Goal: Task Accomplishment & Management: Complete application form

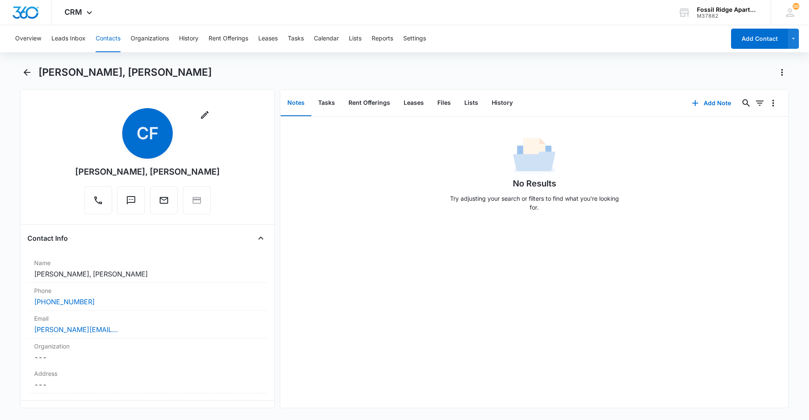
click at [114, 34] on button "Contacts" at bounding box center [108, 38] width 25 height 27
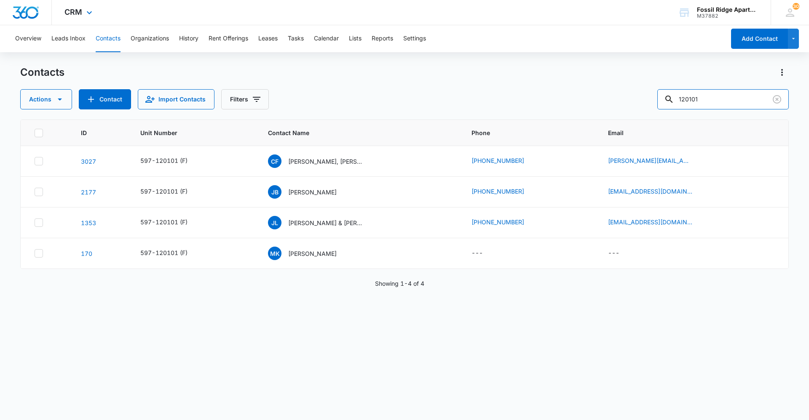
drag, startPoint x: 708, startPoint y: 98, endPoint x: 134, endPoint y: 8, distance: 581.0
click at [134, 8] on div "CRM Apps Reputation Websites Forms CRM Email Social Content Ads Intelligence Fi…" at bounding box center [404, 209] width 809 height 419
type input "767205"
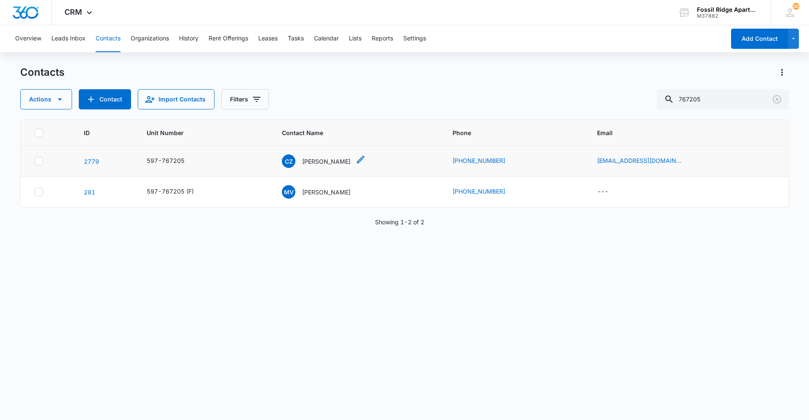
click at [333, 164] on p "[PERSON_NAME]" at bounding box center [326, 161] width 48 height 9
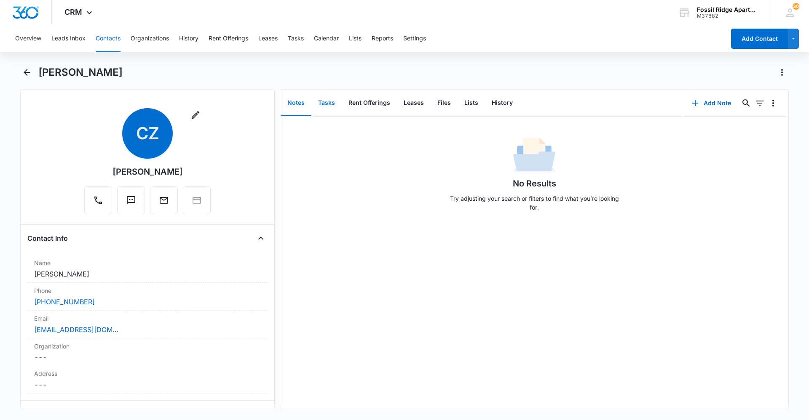
click at [327, 104] on button "Tasks" at bounding box center [326, 103] width 30 height 26
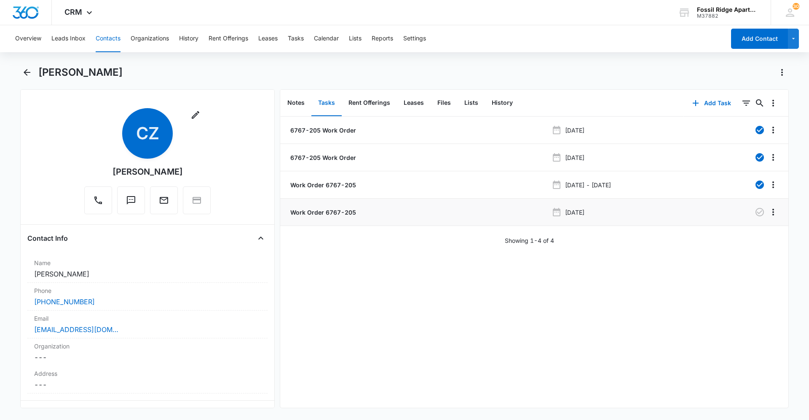
click at [330, 209] on p "Work Order 6767-205" at bounding box center [322, 212] width 67 height 9
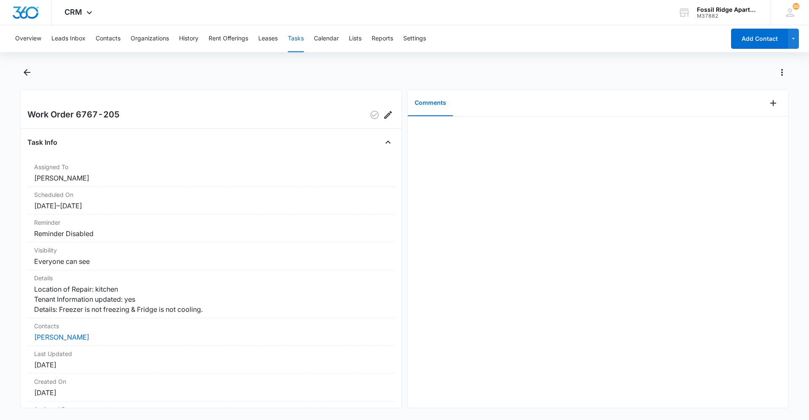
drag, startPoint x: 142, startPoint y: 356, endPoint x: 570, endPoint y: 235, distance: 444.5
click at [570, 234] on div at bounding box center [597, 262] width 381 height 291
click at [107, 35] on button "Contacts" at bounding box center [108, 38] width 25 height 27
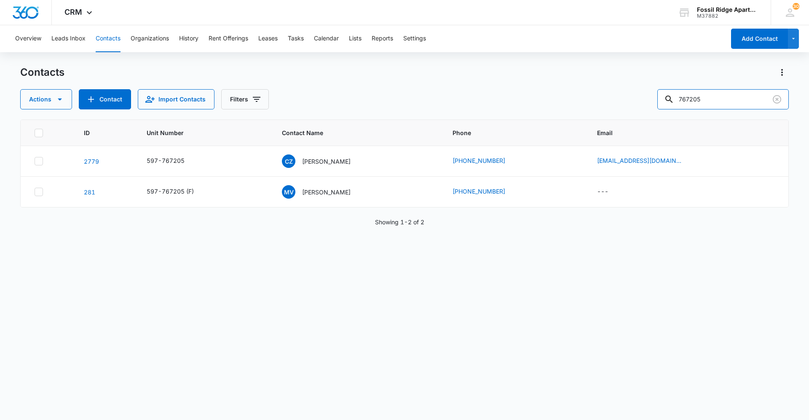
drag, startPoint x: 708, startPoint y: 101, endPoint x: 601, endPoint y: 105, distance: 106.2
click at [601, 105] on div "Actions Contact Import Contacts Filters 767205" at bounding box center [404, 99] width 768 height 20
type input "790108"
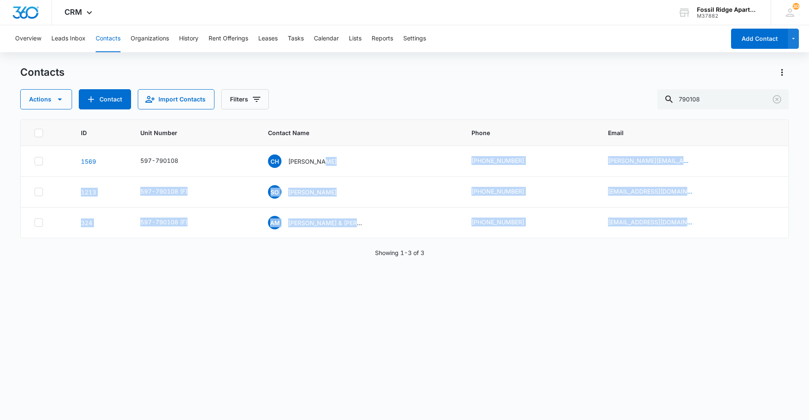
drag, startPoint x: 317, startPoint y: 160, endPoint x: 352, endPoint y: 277, distance: 121.9
click at [352, 277] on div "ID Unit Number Contact Name Phone Email [PHONE_NUMBER] CH [PERSON_NAME] [PHONE_…" at bounding box center [404, 265] width 768 height 290
drag, startPoint x: 352, startPoint y: 277, endPoint x: 138, endPoint y: 291, distance: 214.9
click at [138, 291] on div "ID Unit Number Contact Name Phone Email [PHONE_NUMBER] CH [PERSON_NAME] [PHONE_…" at bounding box center [404, 265] width 768 height 290
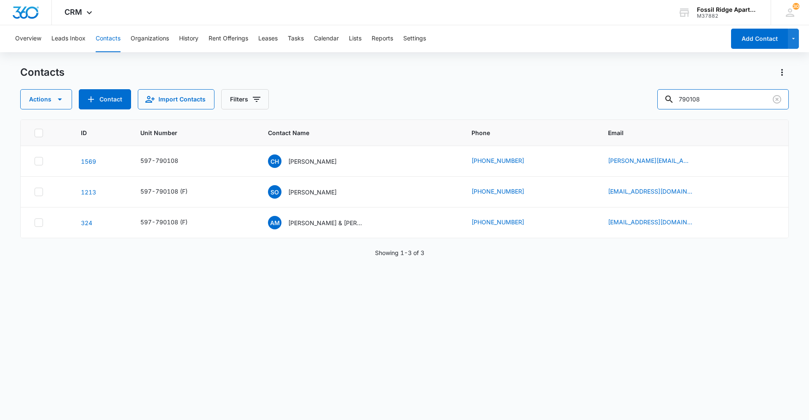
drag, startPoint x: 711, startPoint y: 97, endPoint x: 313, endPoint y: 92, distance: 398.5
click at [313, 93] on div "Actions Contact Import Contacts Filters 790108" at bounding box center [404, 99] width 768 height 20
type input "860307"
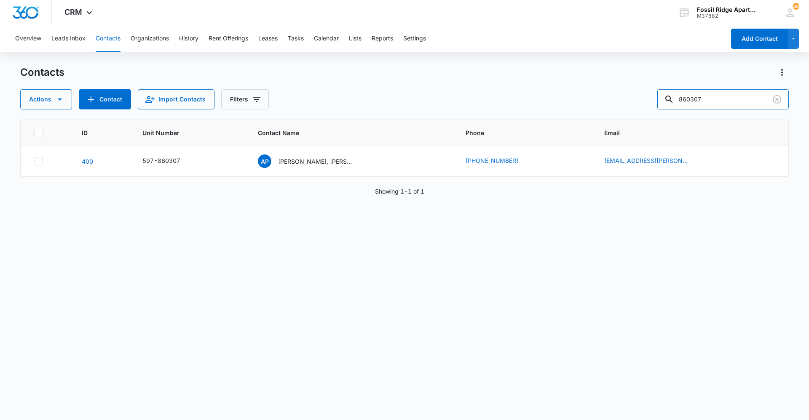
drag, startPoint x: 729, startPoint y: 103, endPoint x: 210, endPoint y: 54, distance: 520.8
click at [235, 73] on div "Contacts Actions Contact Import Contacts Filters 860307" at bounding box center [404, 88] width 768 height 44
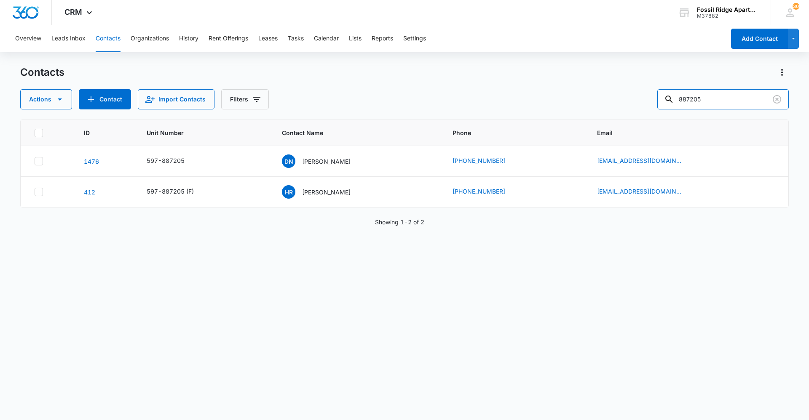
drag, startPoint x: 715, startPoint y: 100, endPoint x: 286, endPoint y: 58, distance: 431.3
click at [302, 63] on div "Overview Leads Inbox Contacts Organizations History Rent Offerings Leases Tasks…" at bounding box center [404, 222] width 809 height 394
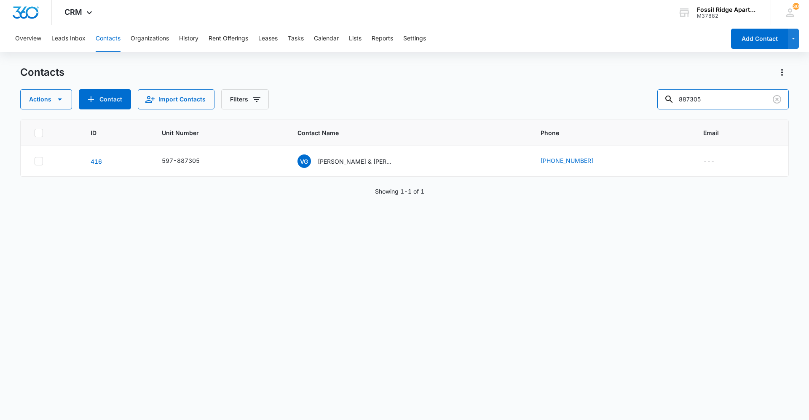
drag, startPoint x: 734, startPoint y: 102, endPoint x: 186, endPoint y: 117, distance: 548.6
click at [228, 118] on div "Contacts Actions Contact Import Contacts Filters 887305 ID Unit Number Contact …" at bounding box center [404, 243] width 768 height 354
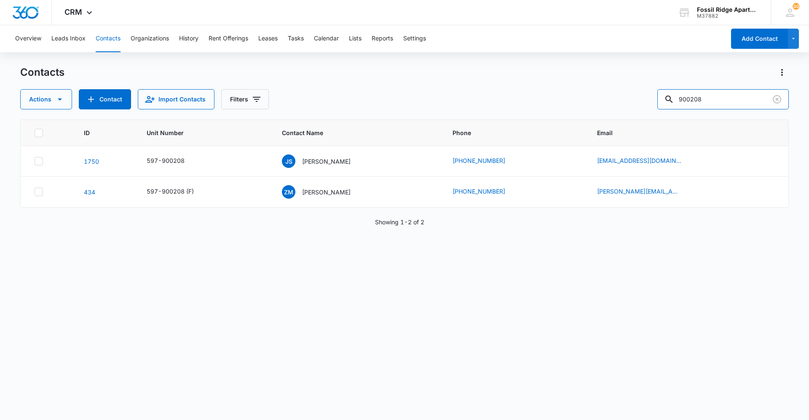
drag, startPoint x: 737, startPoint y: 102, endPoint x: 658, endPoint y: 94, distance: 78.7
click at [658, 94] on div "Actions Contact Import Contacts Filters 900208" at bounding box center [404, 99] width 768 height 20
click at [731, 101] on input "900208" at bounding box center [722, 99] width 131 height 20
click at [709, 97] on input "900208" at bounding box center [722, 99] width 131 height 20
drag, startPoint x: 709, startPoint y: 97, endPoint x: 548, endPoint y: 77, distance: 162.6
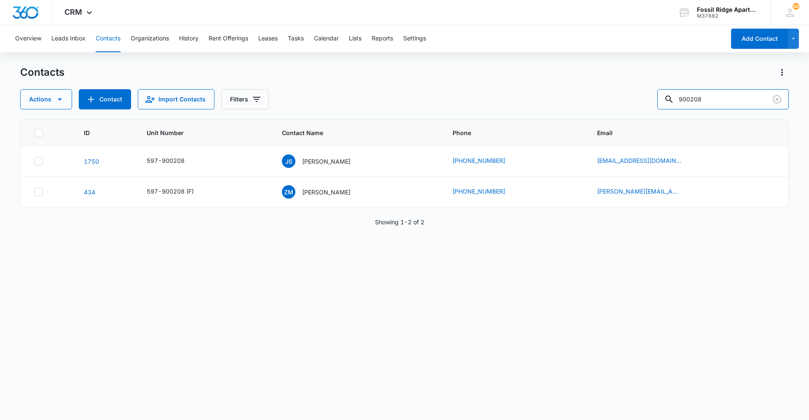
click at [548, 77] on div "Contacts Actions Contact Import Contacts Filters 900208" at bounding box center [404, 88] width 768 height 44
click at [689, 97] on input "6820107" at bounding box center [722, 99] width 131 height 20
type input "820107"
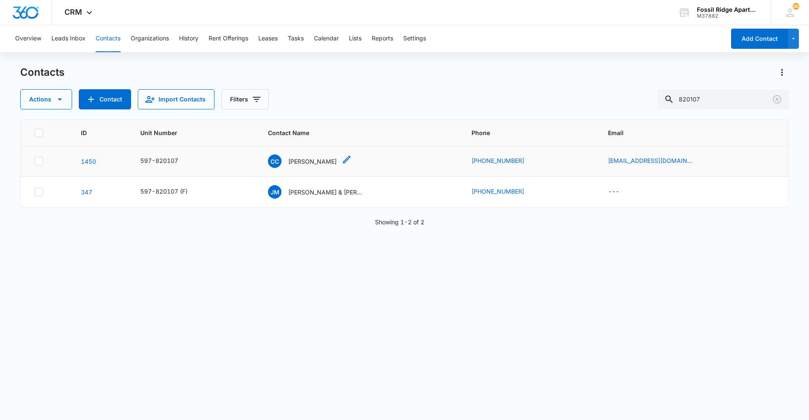
click at [323, 160] on p "[PERSON_NAME]" at bounding box center [312, 161] width 48 height 9
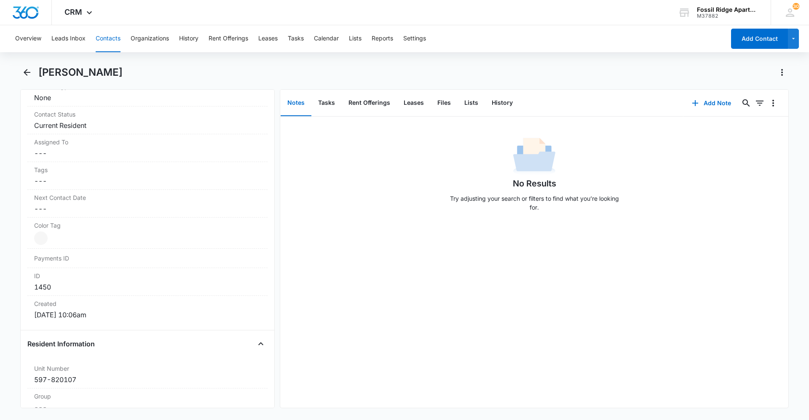
scroll to position [421, 0]
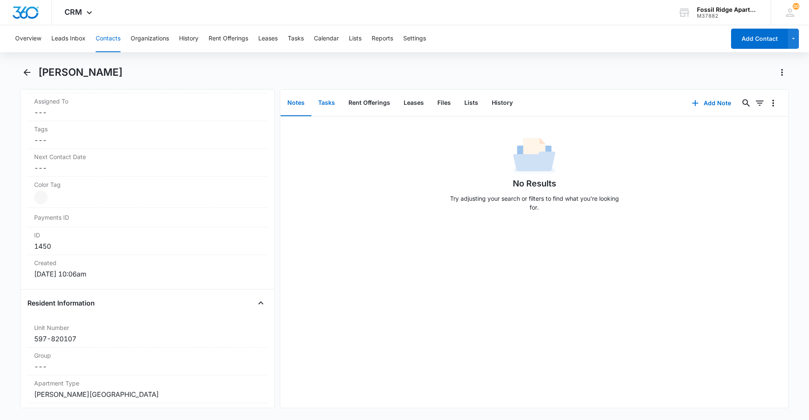
click at [326, 104] on button "Tasks" at bounding box center [326, 103] width 30 height 26
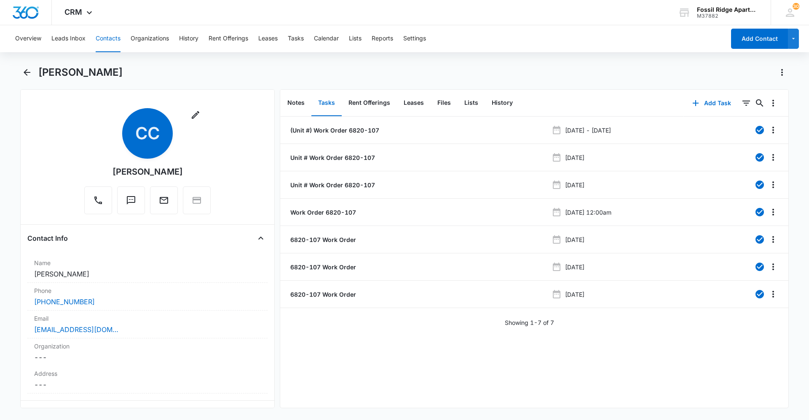
click at [677, 339] on div "(Unit #) Work Order 6820-107 [DATE] - [DATE] Unit # Work Order 6820-107 [DATE] …" at bounding box center [534, 262] width 508 height 291
click at [105, 38] on button "Contacts" at bounding box center [108, 38] width 25 height 27
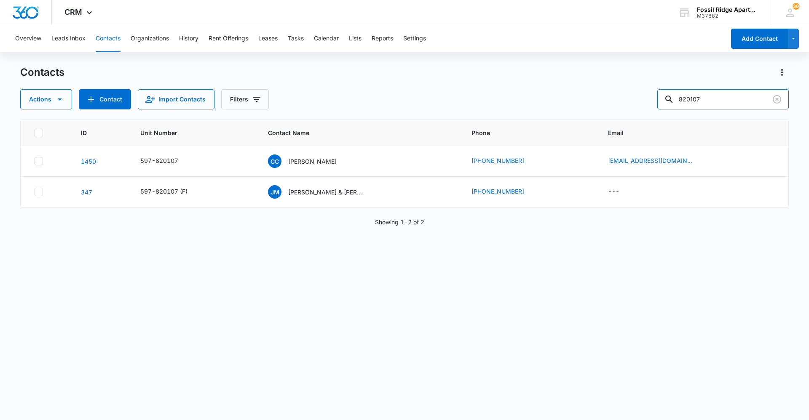
drag, startPoint x: 747, startPoint y: 102, endPoint x: 555, endPoint y: 75, distance: 194.0
click at [555, 75] on div "Contacts Actions Contact Import Contacts Filters 820107" at bounding box center [404, 88] width 768 height 44
click at [702, 100] on input "text" at bounding box center [729, 99] width 119 height 20
type input "901101"
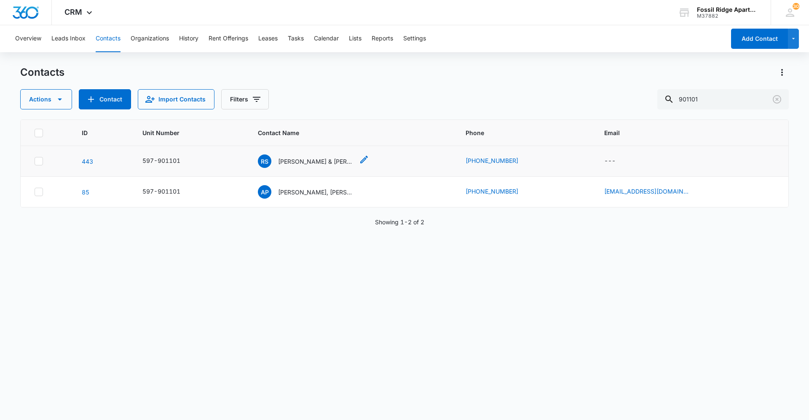
click at [334, 161] on p "[PERSON_NAME] & [PERSON_NAME]" at bounding box center [316, 161] width 76 height 9
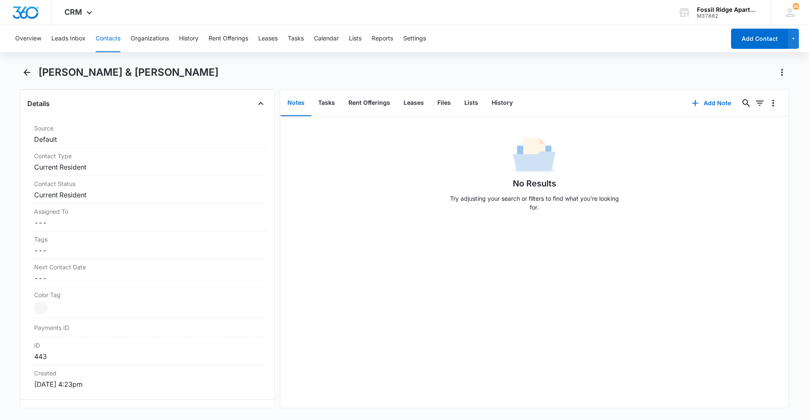
scroll to position [211, 0]
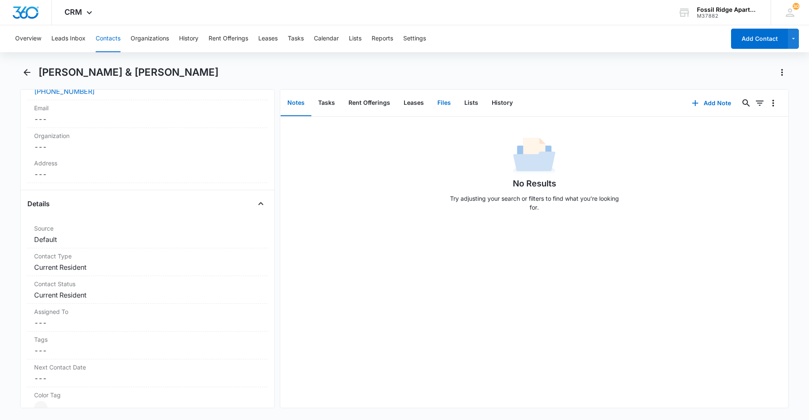
click at [444, 105] on button "Files" at bounding box center [443, 103] width 27 height 26
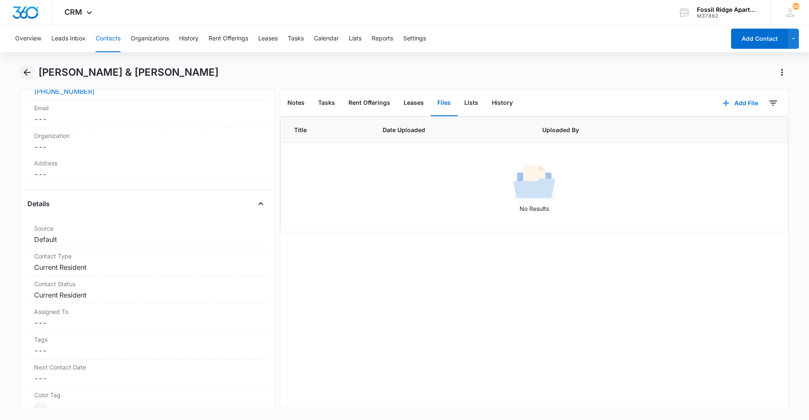
click at [24, 76] on icon "Back" at bounding box center [27, 72] width 10 height 10
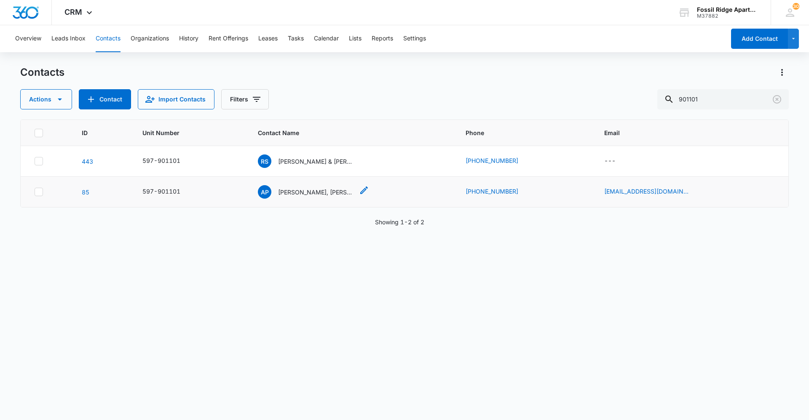
click at [308, 190] on p "[PERSON_NAME], [PERSON_NAME]" at bounding box center [316, 192] width 76 height 9
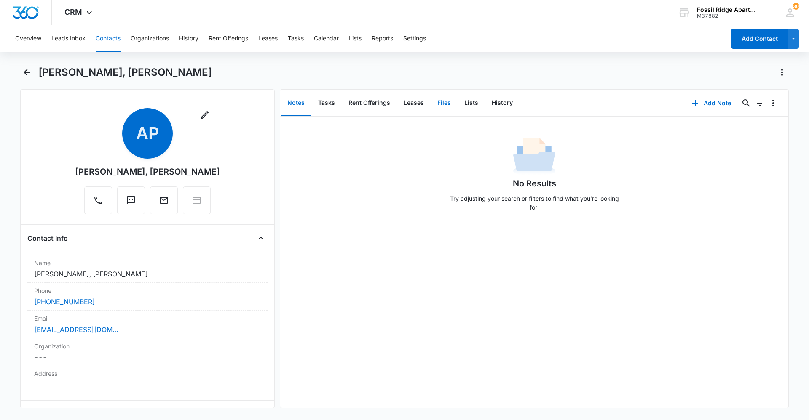
click at [440, 102] on button "Files" at bounding box center [443, 103] width 27 height 26
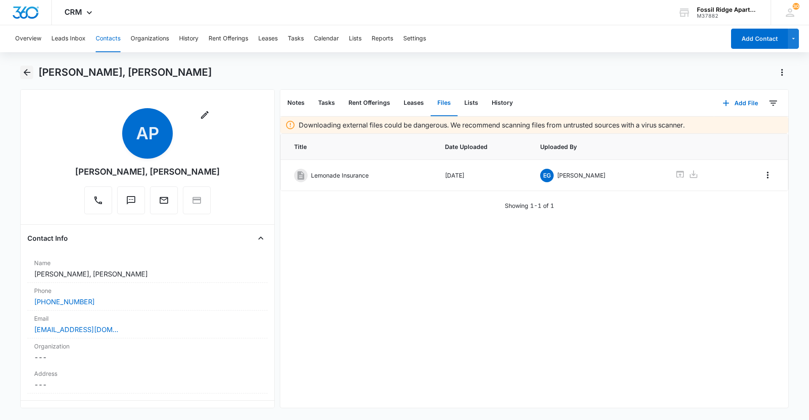
click at [30, 74] on icon "Back" at bounding box center [27, 72] width 10 height 10
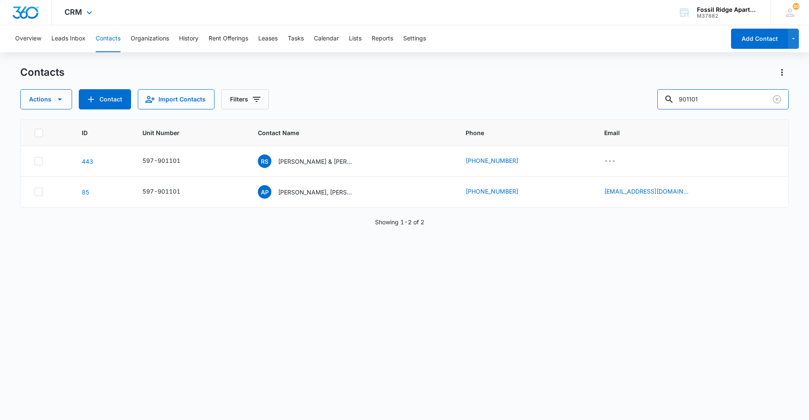
drag, startPoint x: 631, startPoint y: 98, endPoint x: 186, endPoint y: 12, distance: 453.4
click at [186, 12] on div "CRM Apps Reputation Websites Forms CRM Email Social Content Ads Intelligence Fi…" at bounding box center [404, 209] width 809 height 419
type input "901305"
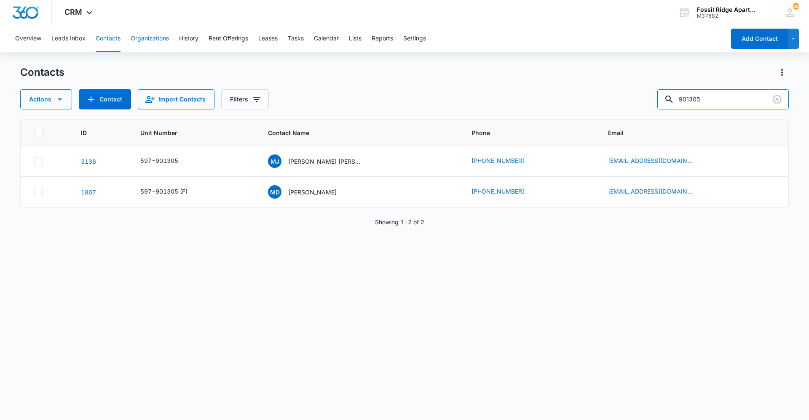
drag, startPoint x: 724, startPoint y: 103, endPoint x: 166, endPoint y: 30, distance: 562.4
click at [182, 41] on div "Overview Leads Inbox Contacts Organizations History Rent Offerings Leases Tasks…" at bounding box center [404, 222] width 809 height 394
type input "940102"
drag, startPoint x: 704, startPoint y: 94, endPoint x: 582, endPoint y: 70, distance: 124.9
click at [534, 83] on div "Contacts Actions Contact Import Contacts Filters 940102" at bounding box center [404, 88] width 768 height 44
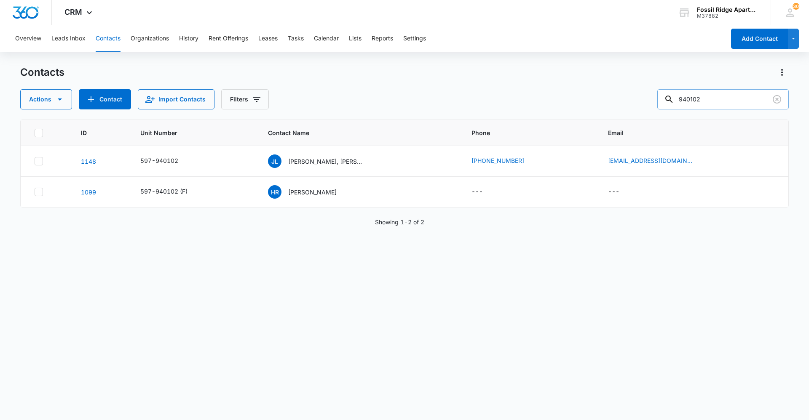
click at [721, 102] on input "940102" at bounding box center [722, 99] width 131 height 20
drag, startPoint x: 700, startPoint y: 101, endPoint x: 396, endPoint y: 84, distance: 304.6
click at [396, 86] on div "Contacts Actions Contact Import Contacts Filters 940102" at bounding box center [404, 88] width 768 height 44
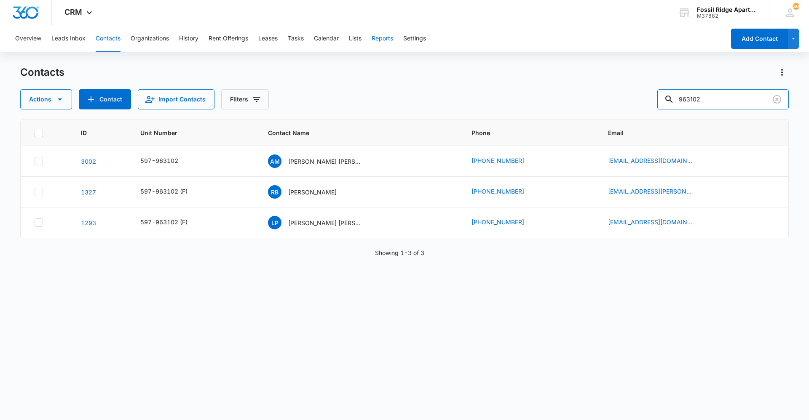
drag, startPoint x: 726, startPoint y: 100, endPoint x: 375, endPoint y: 34, distance: 356.9
click at [381, 41] on div "Overview Leads Inbox Contacts Organizations History Rent Offerings Leases Tasks…" at bounding box center [404, 222] width 809 height 394
type input "963205"
drag, startPoint x: 726, startPoint y: 100, endPoint x: 593, endPoint y: 93, distance: 132.8
click at [595, 93] on div "Actions Contact Import Contacts Filters 963205" at bounding box center [404, 99] width 768 height 20
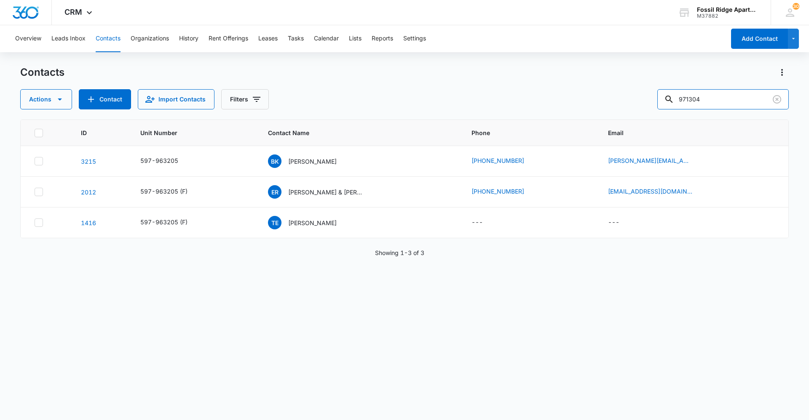
type input "971304"
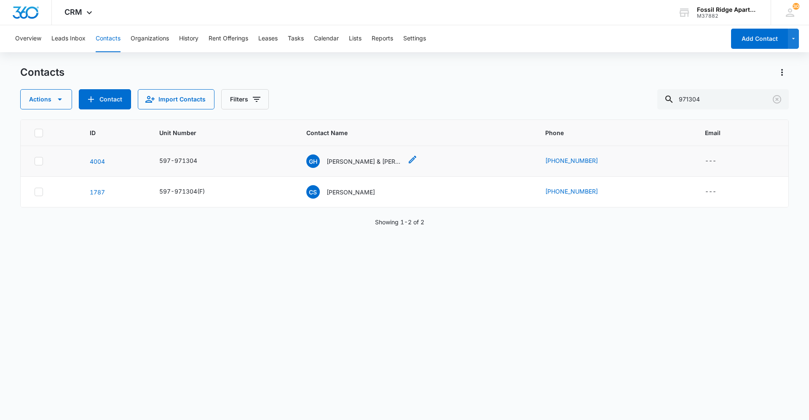
click at [367, 164] on p "[PERSON_NAME] & [PERSON_NAME]" at bounding box center [364, 161] width 76 height 9
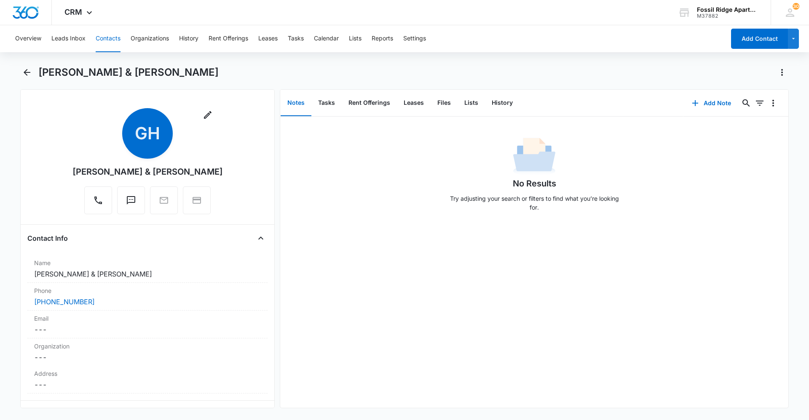
click at [106, 37] on button "Contacts" at bounding box center [108, 38] width 25 height 27
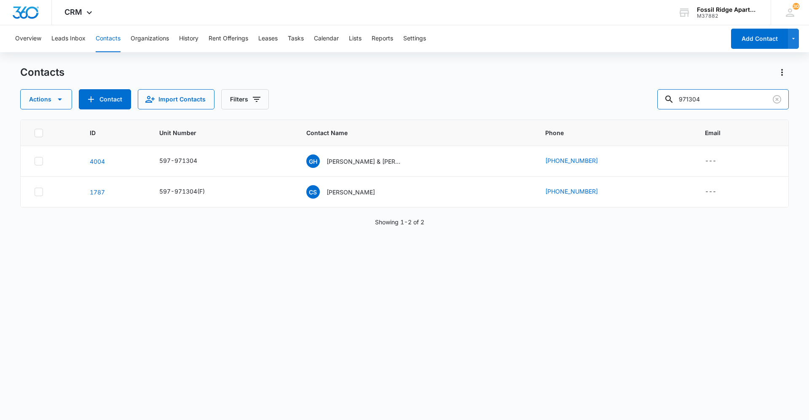
drag, startPoint x: 707, startPoint y: 96, endPoint x: 275, endPoint y: -1, distance: 442.9
click at [275, 0] on html "CRM Apps Reputation Websites Forms CRM Email Social Content Ads Intelligence Fi…" at bounding box center [404, 210] width 809 height 420
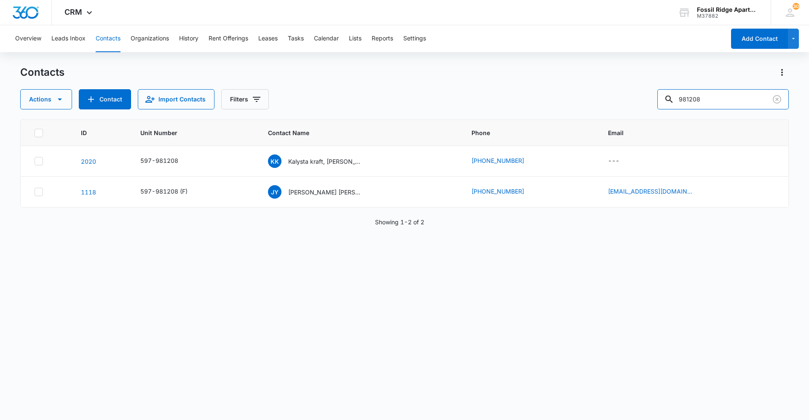
drag, startPoint x: 654, startPoint y: 99, endPoint x: 245, endPoint y: 70, distance: 410.0
click at [245, 70] on div "Contacts Actions Contact Import Contacts Filters 981208" at bounding box center [404, 88] width 768 height 44
type input "8"
type input "981308"
drag, startPoint x: 725, startPoint y: 95, endPoint x: 280, endPoint y: 89, distance: 445.6
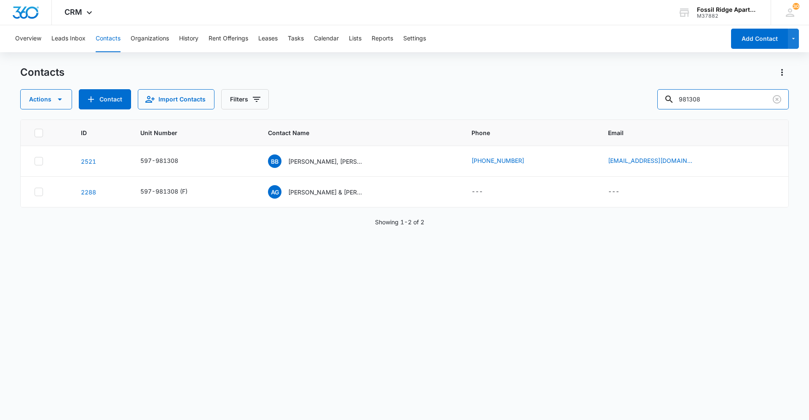
click at [280, 89] on div "Actions Contact Import Contacts Filters 981308" at bounding box center [404, 99] width 768 height 20
type input "987307"
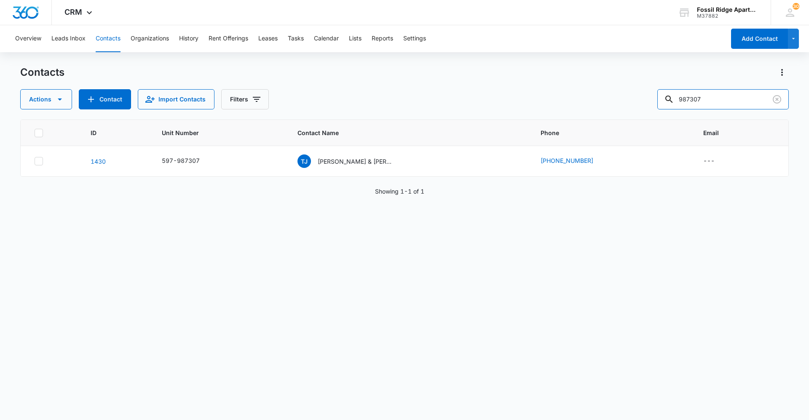
drag, startPoint x: 723, startPoint y: 102, endPoint x: 272, endPoint y: 52, distance: 453.8
click at [281, 55] on div "Overview Leads Inbox Contacts Organizations History Rent Offerings Leases Tasks…" at bounding box center [404, 222] width 809 height 394
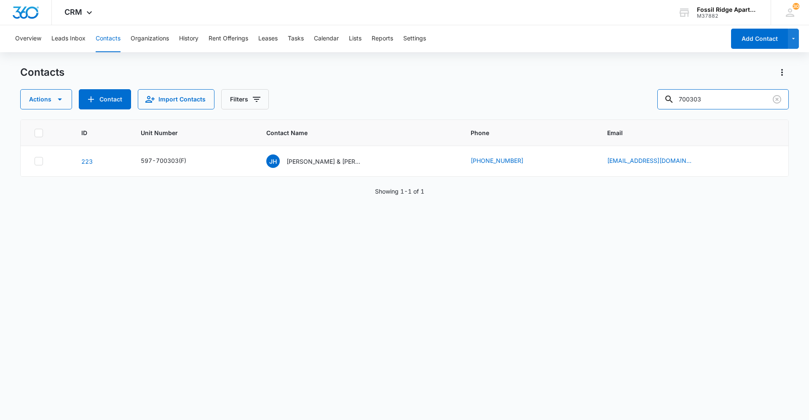
drag, startPoint x: 726, startPoint y: 92, endPoint x: 285, endPoint y: 53, distance: 442.7
click at [287, 54] on div "Overview Leads Inbox Contacts Organizations History Rent Offerings Leases Tasks…" at bounding box center [404, 222] width 809 height 394
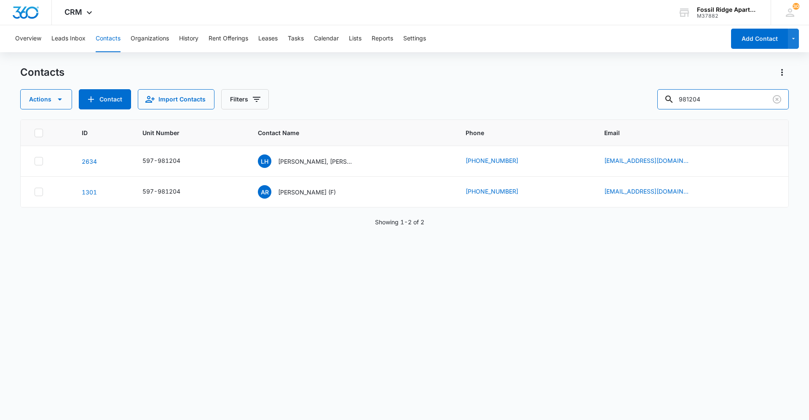
drag, startPoint x: 718, startPoint y: 99, endPoint x: 70, endPoint y: -14, distance: 657.1
click at [70, 0] on html "CRM Apps Reputation Websites Forms CRM Email Social Content Ads Intelligence Fi…" at bounding box center [404, 210] width 809 height 420
type input "860203"
click at [330, 160] on p "[PERSON_NAME] [PERSON_NAME] [PERSON_NAME]" at bounding box center [326, 161] width 76 height 9
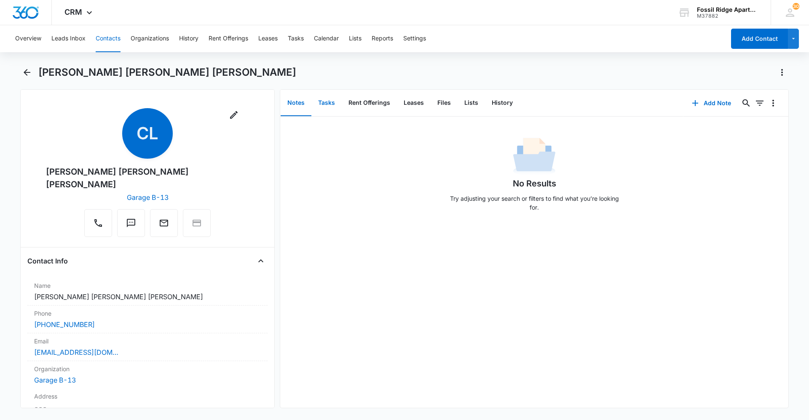
click at [330, 107] on button "Tasks" at bounding box center [326, 103] width 30 height 26
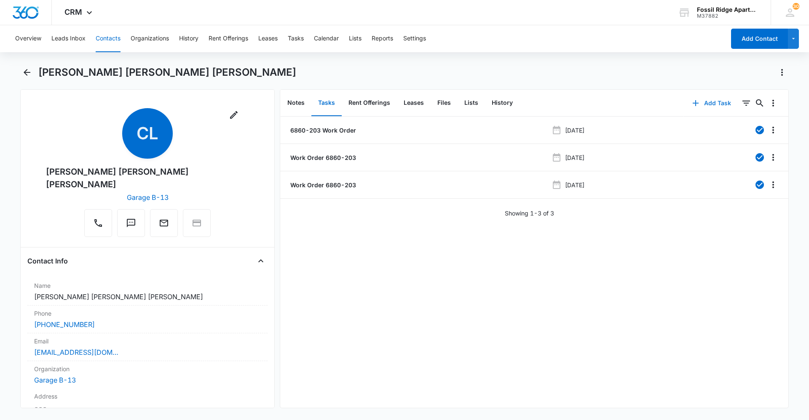
click at [702, 99] on button "Add Task" at bounding box center [712, 103] width 56 height 20
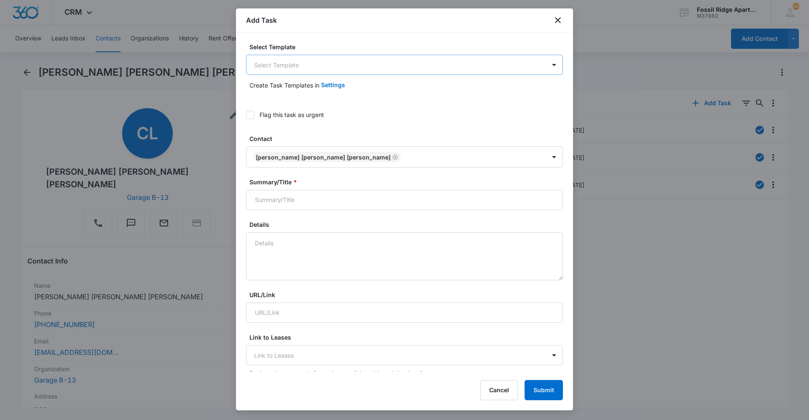
click at [343, 63] on body "CRM Apps Reputation Websites Forms CRM Email Social Content Ads Intelligence Fi…" at bounding box center [404, 210] width 809 height 420
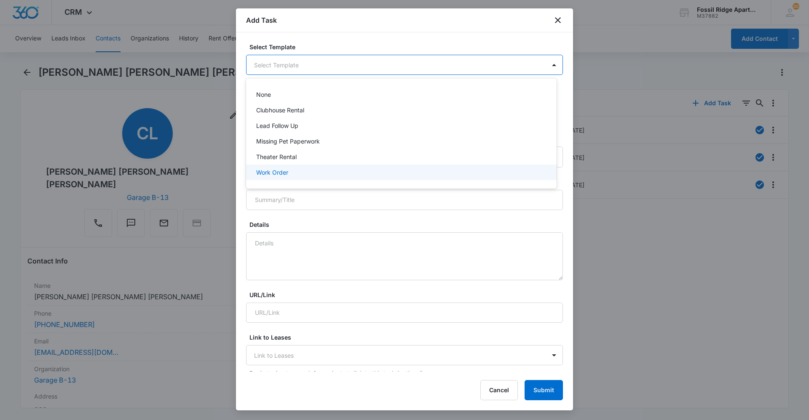
click at [287, 170] on p "Work Order" at bounding box center [272, 172] width 32 height 9
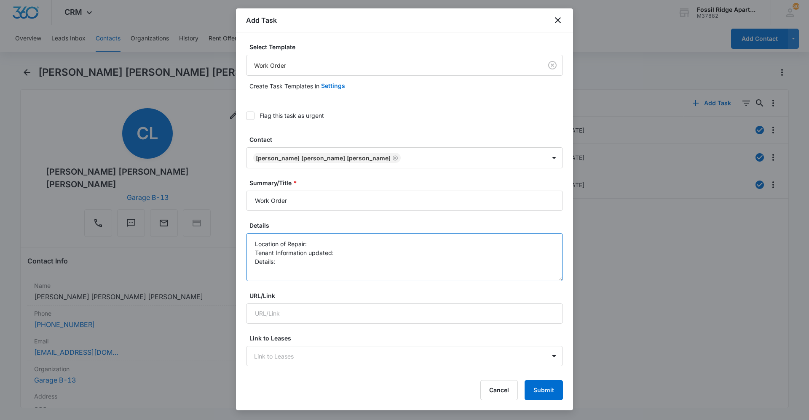
click at [315, 243] on textarea "Location of Repair: Tenant Information updated: Details:" at bounding box center [404, 257] width 317 height 48
drag, startPoint x: 377, startPoint y: 23, endPoint x: 598, endPoint y: 89, distance: 231.1
click at [598, 89] on body "CRM Apps Reputation Websites Forms CRM Email Social Content Ads Intelligence Fi…" at bounding box center [404, 210] width 809 height 420
click at [496, 393] on button "Cancel" at bounding box center [498, 390] width 37 height 20
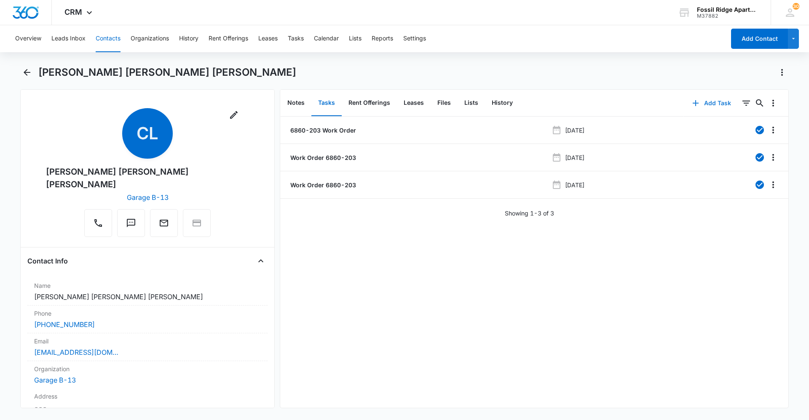
click at [702, 104] on button "Add Task" at bounding box center [712, 103] width 56 height 20
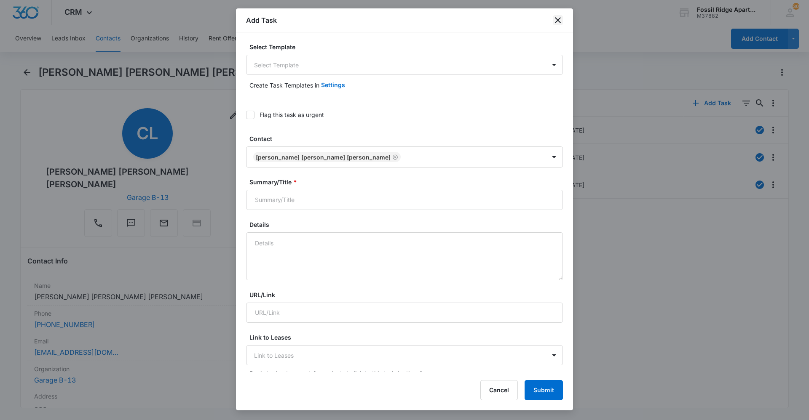
click at [562, 21] on icon "close" at bounding box center [558, 20] width 10 height 10
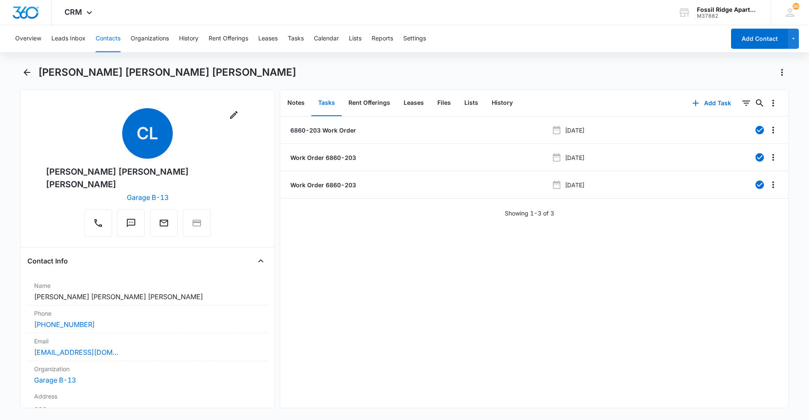
click at [115, 40] on button "Contacts" at bounding box center [108, 38] width 25 height 27
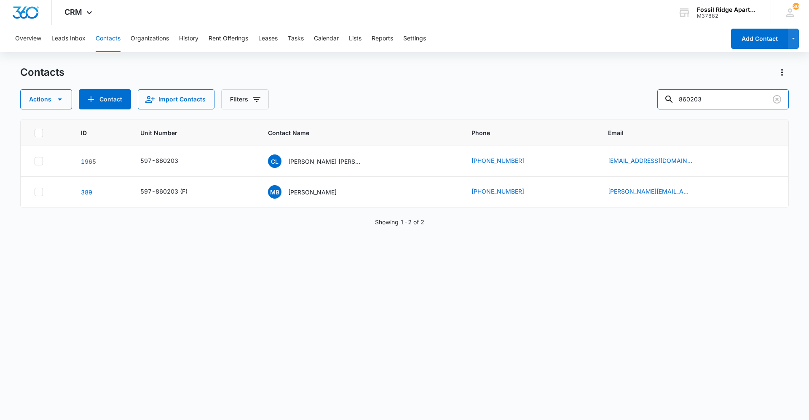
drag, startPoint x: 714, startPoint y: 102, endPoint x: 230, endPoint y: 52, distance: 486.5
click at [230, 52] on div "Overview Leads Inbox Contacts Organizations History Rent Offerings Leases Tasks…" at bounding box center [404, 222] width 809 height 394
type input "767306"
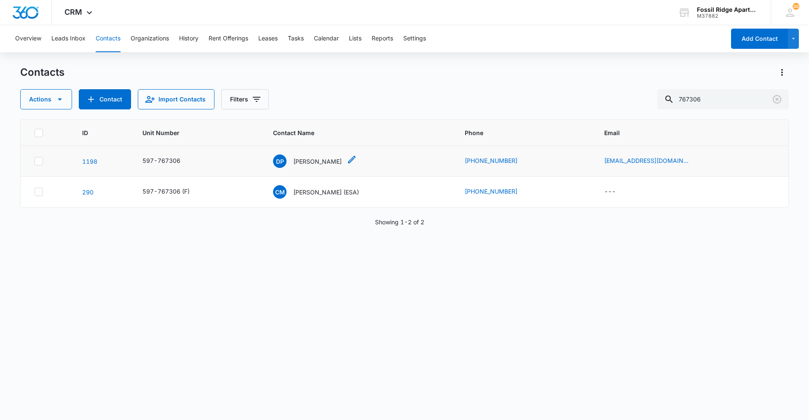
click at [342, 166] on div "DP [PERSON_NAME]" at bounding box center [307, 161] width 69 height 13
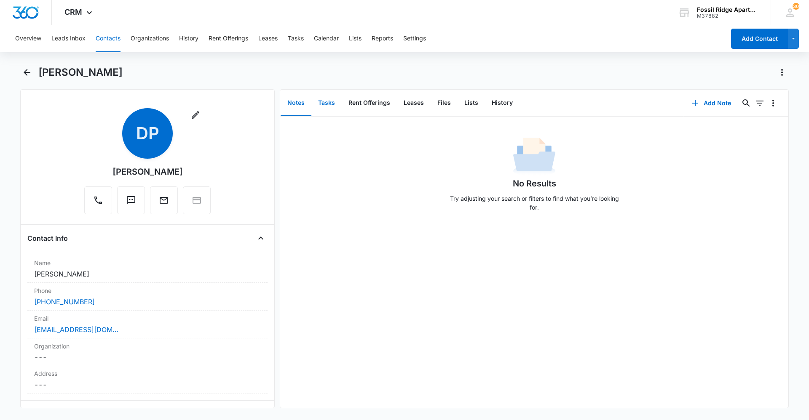
click at [322, 105] on button "Tasks" at bounding box center [326, 103] width 30 height 26
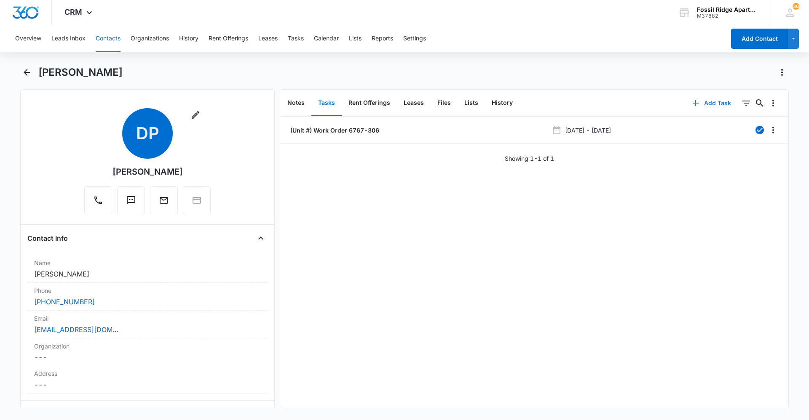
click at [706, 99] on button "Add Task" at bounding box center [712, 103] width 56 height 20
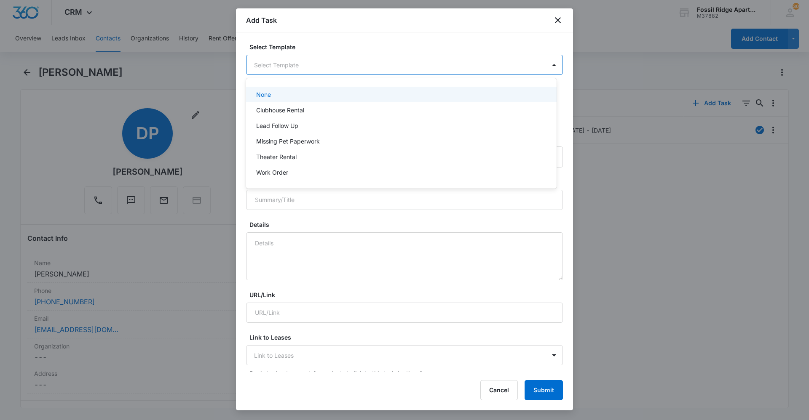
click at [494, 64] on body "CRM Apps Reputation Websites Forms CRM Email Social Content Ads Intelligence Fi…" at bounding box center [404, 210] width 809 height 420
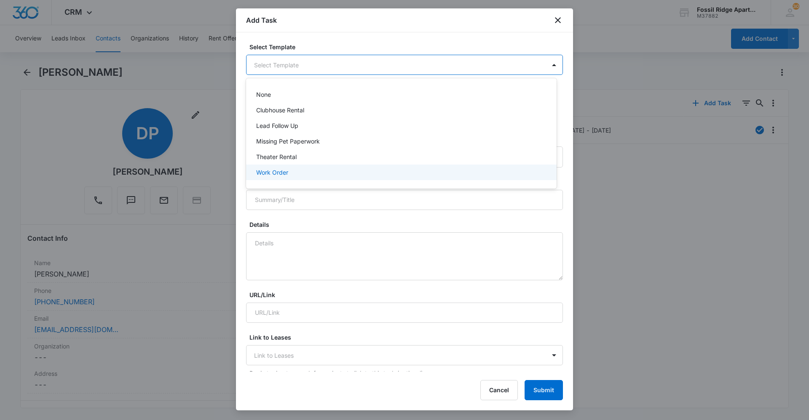
click at [289, 171] on div "Work Order" at bounding box center [400, 172] width 289 height 9
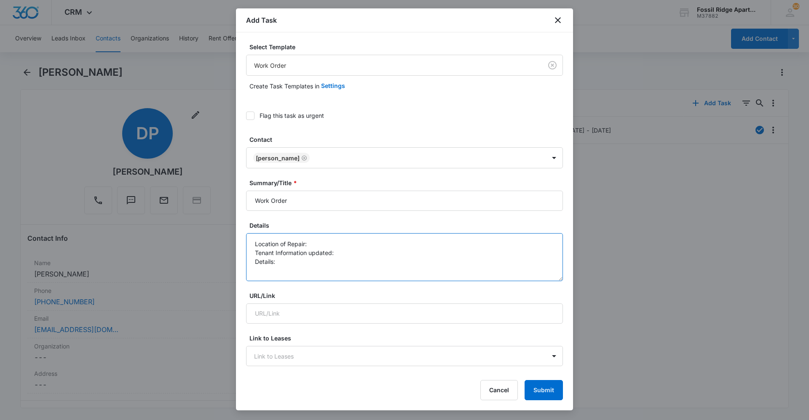
click at [316, 245] on textarea "Location of Repair: Tenant Information updated: Details:" at bounding box center [404, 257] width 317 height 48
click at [557, 19] on icon "close" at bounding box center [558, 20] width 6 height 6
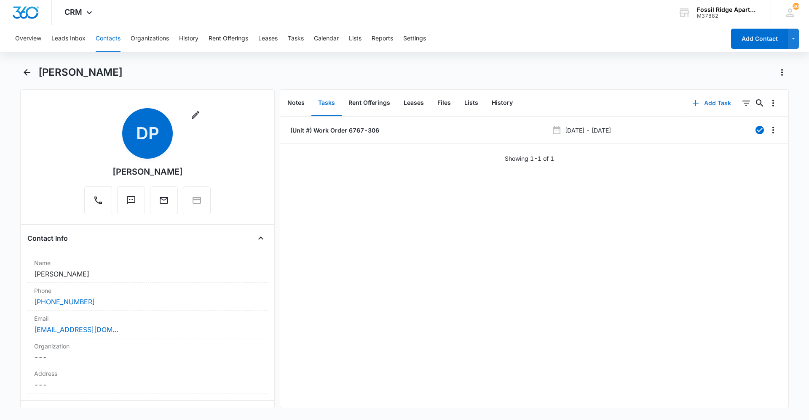
click at [710, 101] on button "Add Task" at bounding box center [712, 103] width 56 height 20
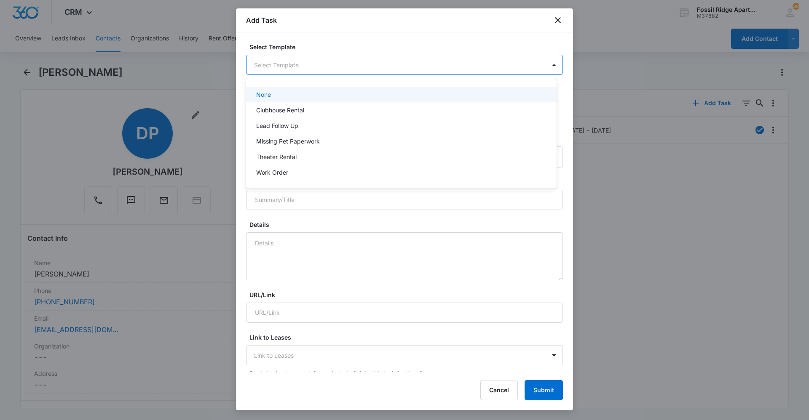
click at [309, 67] on body "CRM Apps Reputation Websites Forms CRM Email Social Content Ads Intelligence Fi…" at bounding box center [404, 210] width 809 height 420
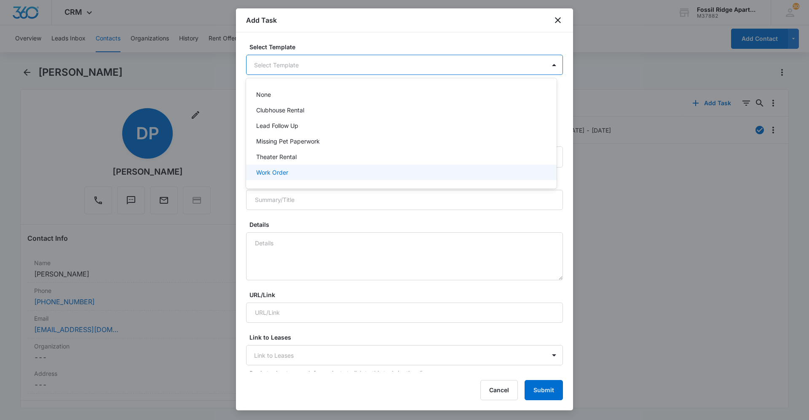
click at [280, 175] on p "Work Order" at bounding box center [272, 172] width 32 height 9
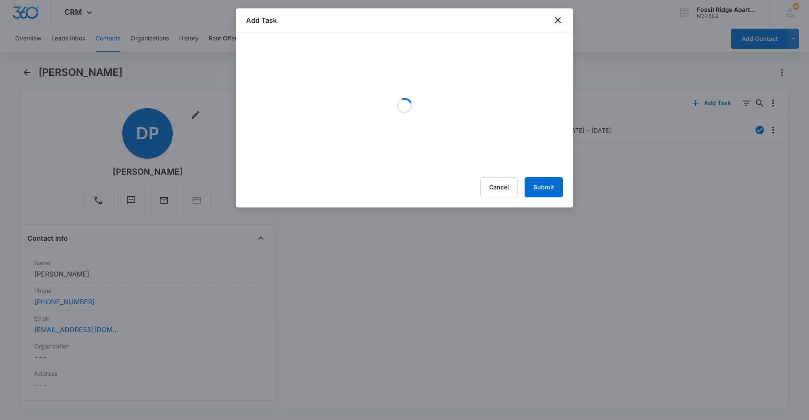
click at [561, 16] on icon "close" at bounding box center [558, 20] width 10 height 10
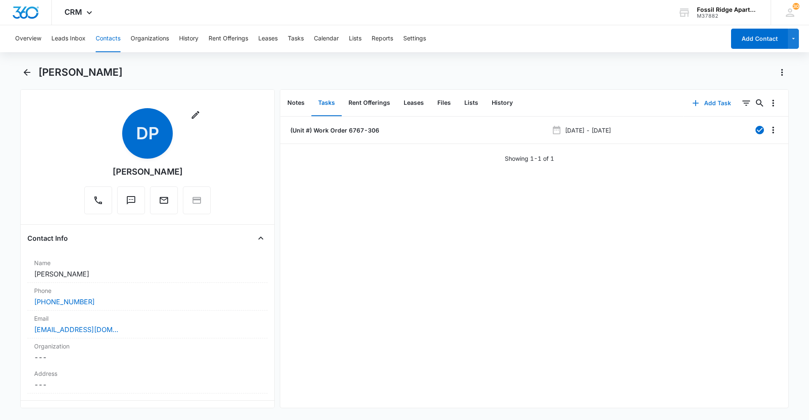
click at [717, 102] on button "Add Task" at bounding box center [712, 103] width 56 height 20
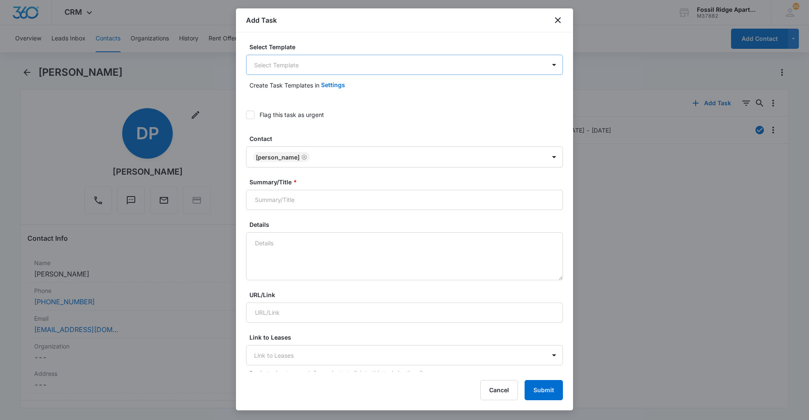
click at [292, 70] on body "CRM Apps Reputation Websites Forms CRM Email Social Content Ads Intelligence Fi…" at bounding box center [404, 210] width 809 height 420
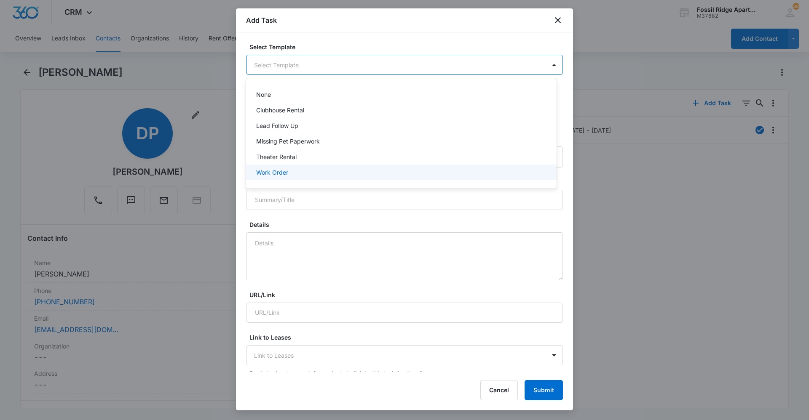
click at [288, 169] on p "Work Order" at bounding box center [272, 172] width 32 height 9
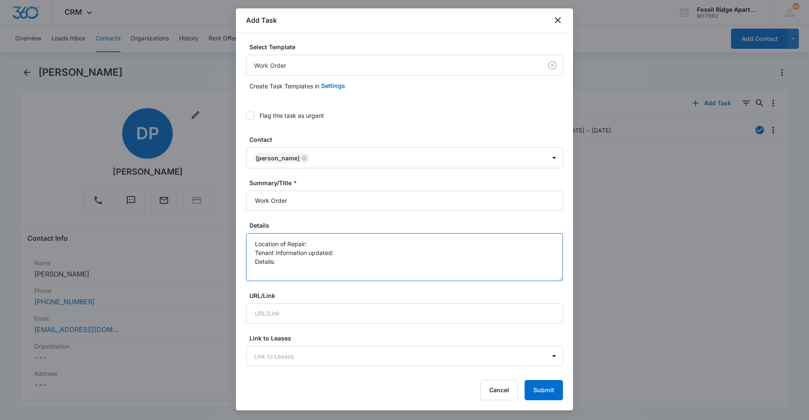
click at [312, 244] on textarea "Location of Repair: Tenant Information updated: Details:" at bounding box center [404, 257] width 317 height 48
type textarea "Location of Repair: 6767-306 Tenant Information updated: Details:"
click at [262, 196] on input "Work Order" at bounding box center [404, 201] width 317 height 20
click at [251, 199] on input "Work Order" at bounding box center [404, 201] width 317 height 20
drag, startPoint x: 254, startPoint y: 203, endPoint x: 321, endPoint y: 216, distance: 67.4
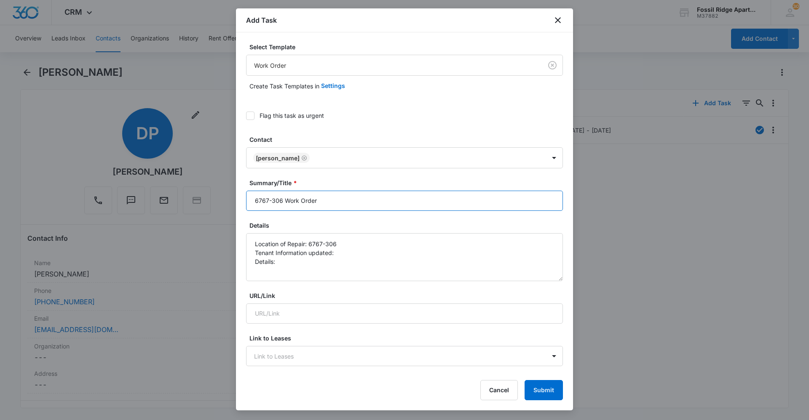
click at [255, 203] on input "6767-306 Work Order" at bounding box center [404, 201] width 317 height 20
click at [283, 200] on input "(6767-306 Work Order" at bounding box center [404, 201] width 317 height 20
click at [362, 198] on input "(6767-306) Work Order" at bounding box center [404, 201] width 317 height 20
type input "(6767-306) Work Order"
click at [344, 245] on textarea "Location of Repair: 6767-306 Tenant Information updated: Details:" at bounding box center [404, 257] width 317 height 48
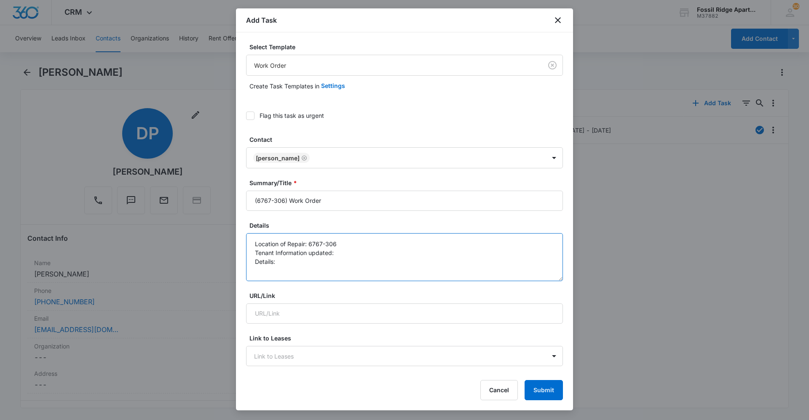
click at [334, 255] on textarea "Location of Repair: 6767-306 Tenant Information updated: Details:" at bounding box center [404, 257] width 317 height 48
click at [280, 262] on textarea "Location of Repair: 6767-306 Tenant Information updated: Yes Details:" at bounding box center [404, 257] width 317 height 48
drag, startPoint x: 335, startPoint y: 244, endPoint x: 310, endPoint y: 247, distance: 25.9
click at [310, 247] on textarea "Location of Repair: 6767-306 Tenant Information updated: Yes Details:" at bounding box center [404, 257] width 317 height 48
click at [305, 261] on textarea "Location of Repair: Hallway Tenant Information updated: Yes Details:" at bounding box center [404, 257] width 317 height 48
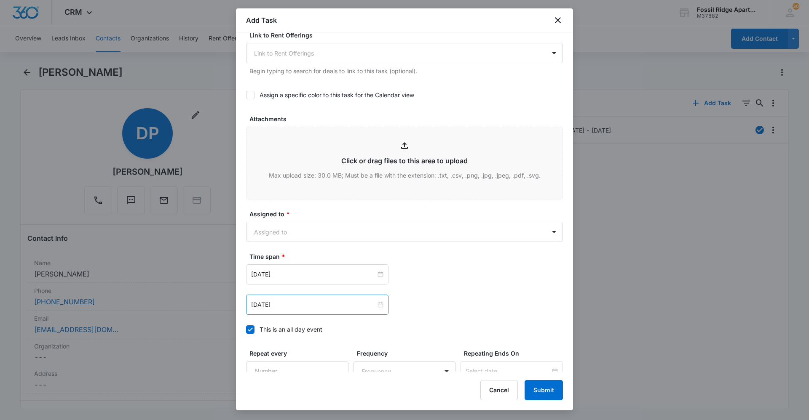
scroll to position [379, 0]
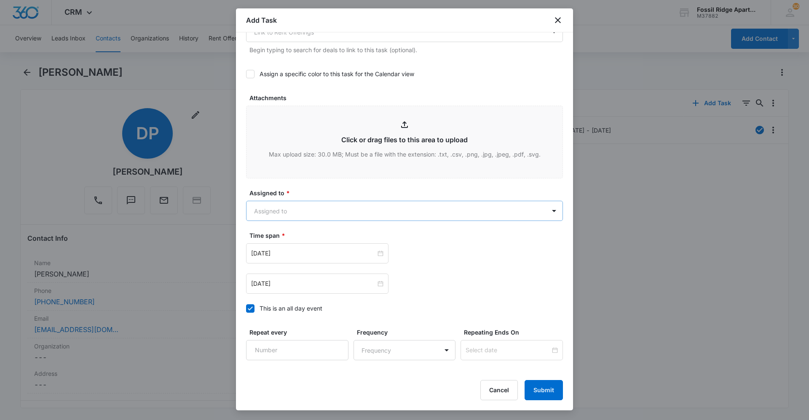
type textarea "Location of Repair: Hallway Tenant Information updated: Yes Details: Two light …"
click at [311, 211] on body "CRM Apps Reputation Websites Forms CRM Email Social Content Ads Intelligence Fi…" at bounding box center [404, 210] width 809 height 420
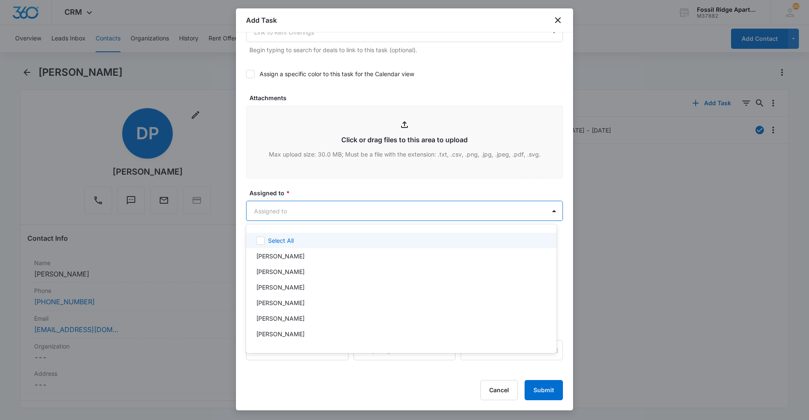
type input "m"
type input "[PERSON_NAME]"
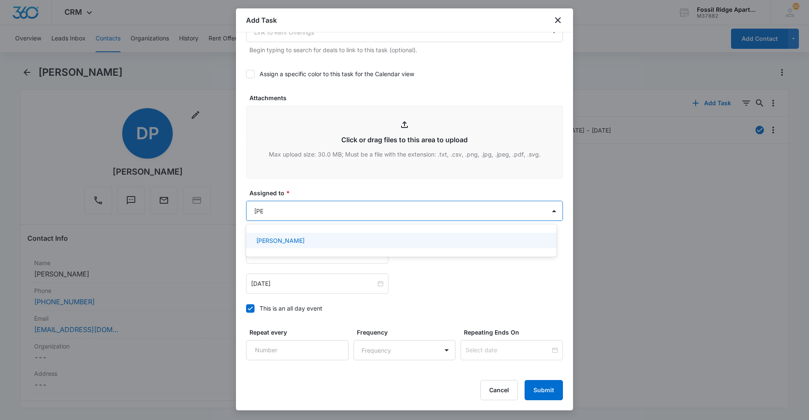
click at [315, 242] on div "[PERSON_NAME]" at bounding box center [400, 240] width 289 height 9
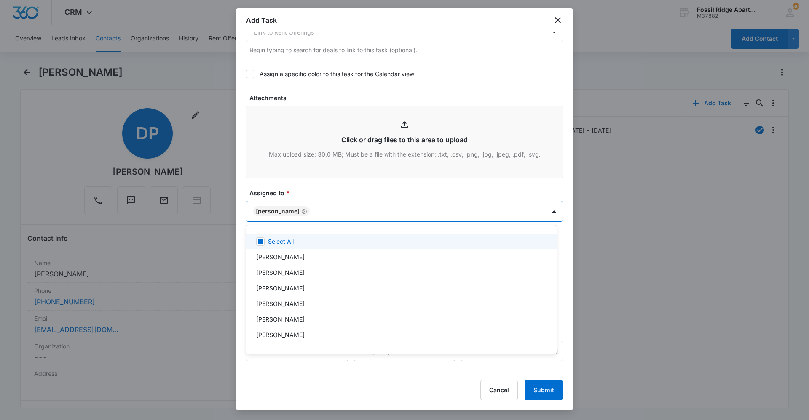
click at [314, 196] on div at bounding box center [404, 210] width 809 height 420
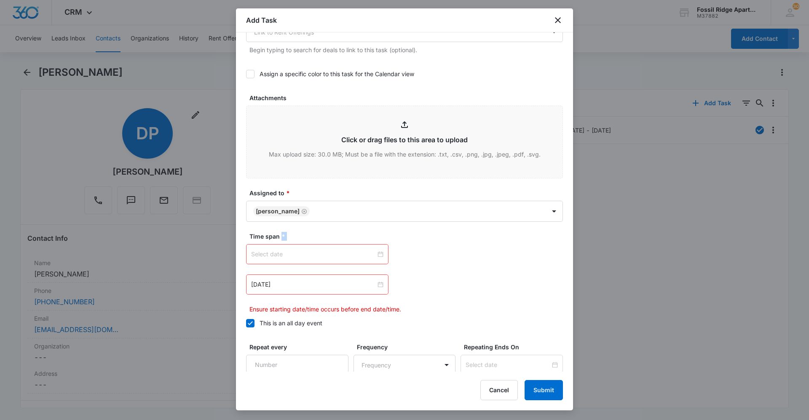
click at [380, 254] on div at bounding box center [317, 254] width 132 height 9
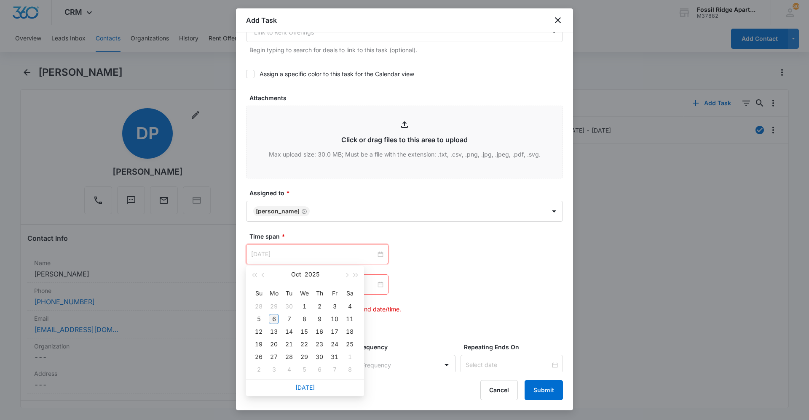
type input "[DATE]"
click at [276, 319] on div "6" at bounding box center [274, 319] width 10 height 10
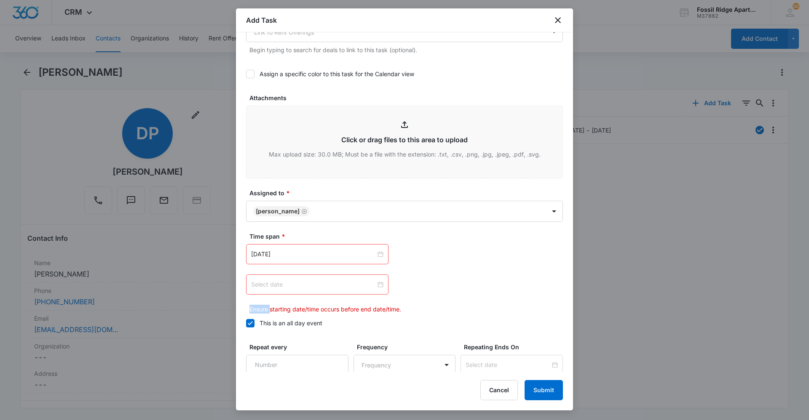
click at [379, 287] on div at bounding box center [317, 284] width 132 height 9
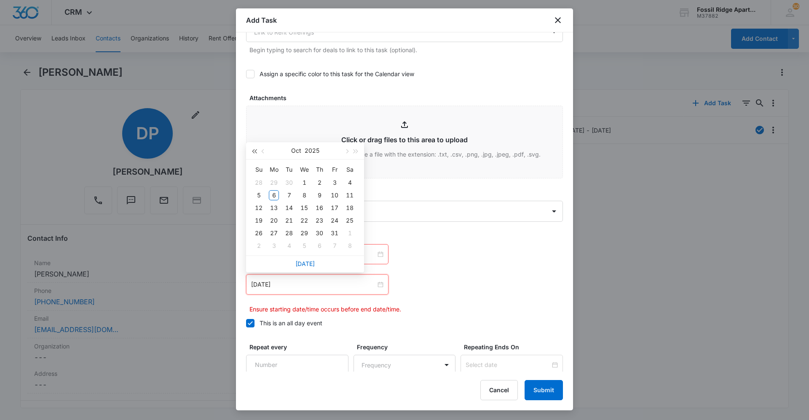
type input "[DATE]"
click at [336, 198] on div "10" at bounding box center [334, 195] width 10 height 10
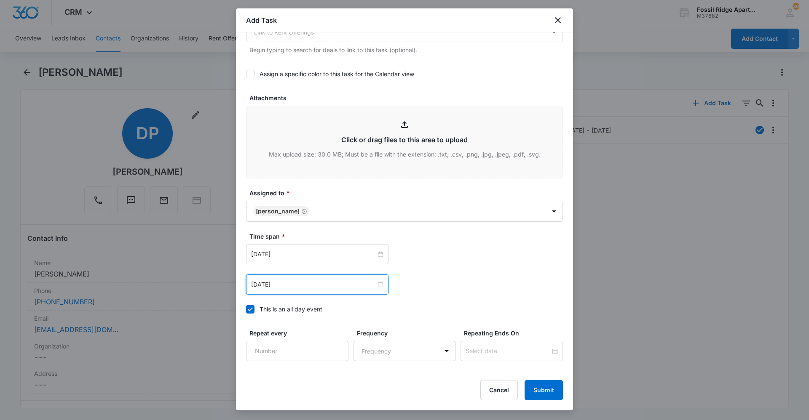
click at [497, 298] on div "Time span * [DATE] [DATE] Su Mo Tu We Th Fr Sa 28 29 30 1 2 3 4 5 6 7 8 9 10 11…" at bounding box center [404, 275] width 317 height 87
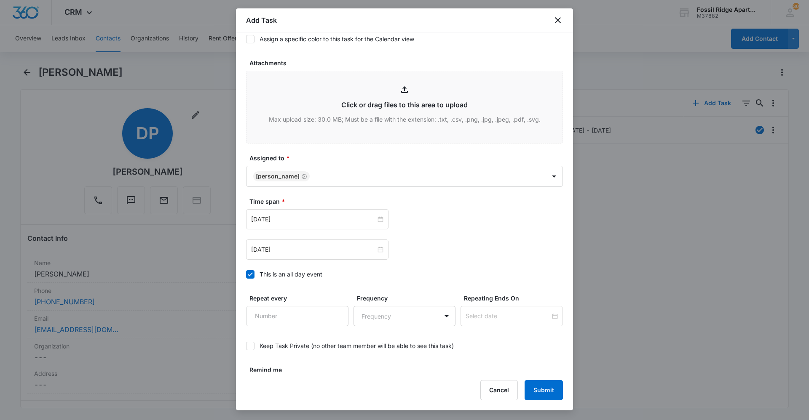
scroll to position [440, 0]
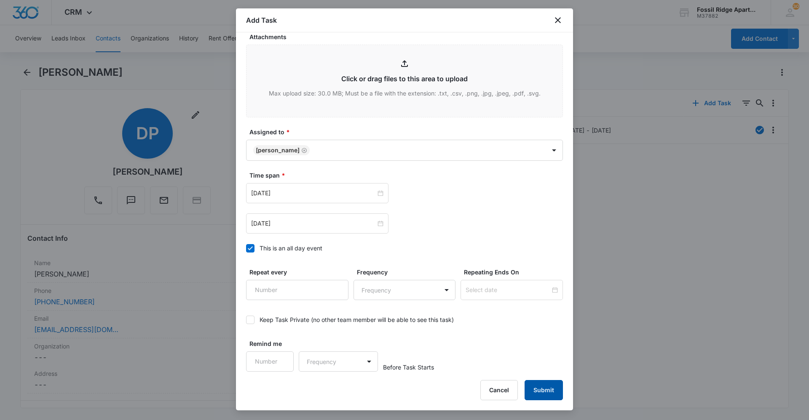
click at [549, 395] on button "Submit" at bounding box center [543, 390] width 38 height 20
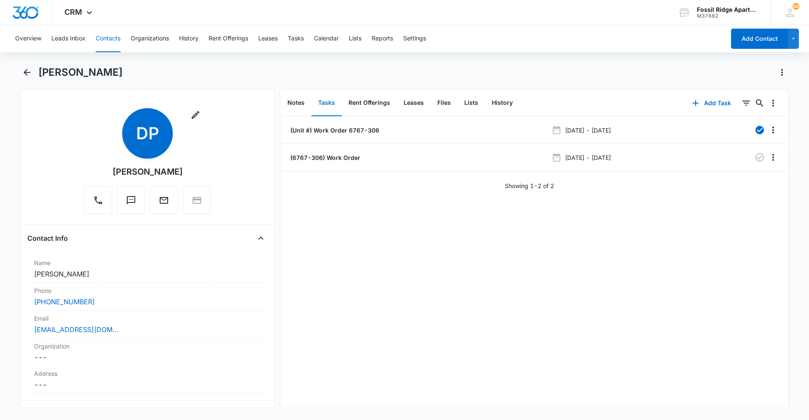
click at [112, 45] on button "Contacts" at bounding box center [108, 38] width 25 height 27
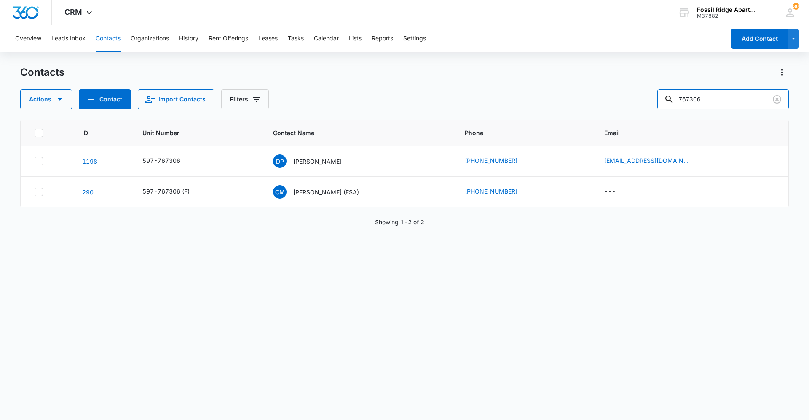
drag, startPoint x: 646, startPoint y: 87, endPoint x: 286, endPoint y: 38, distance: 363.8
click at [294, 39] on div "Overview Leads Inbox Contacts Organizations History Rent Offerings Leases Tasks…" at bounding box center [404, 222] width 809 height 394
type input "860203"
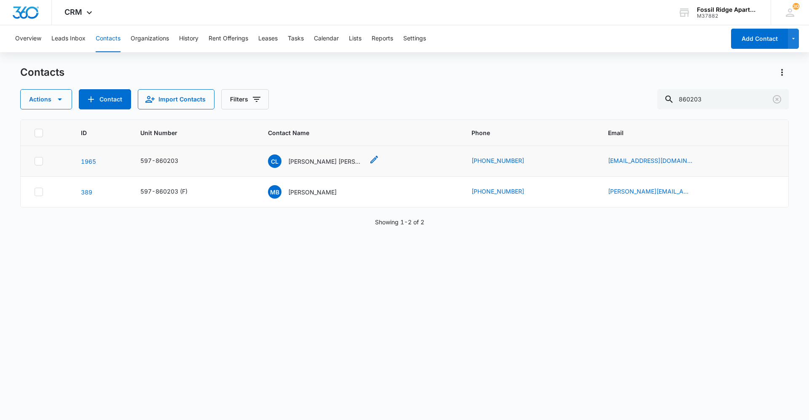
click at [327, 164] on p "[PERSON_NAME] [PERSON_NAME] [PERSON_NAME]" at bounding box center [326, 161] width 76 height 9
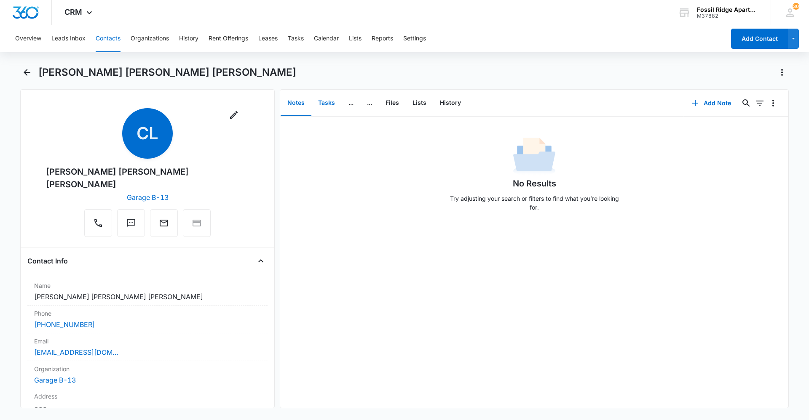
click at [321, 100] on button "Tasks" at bounding box center [326, 103] width 30 height 26
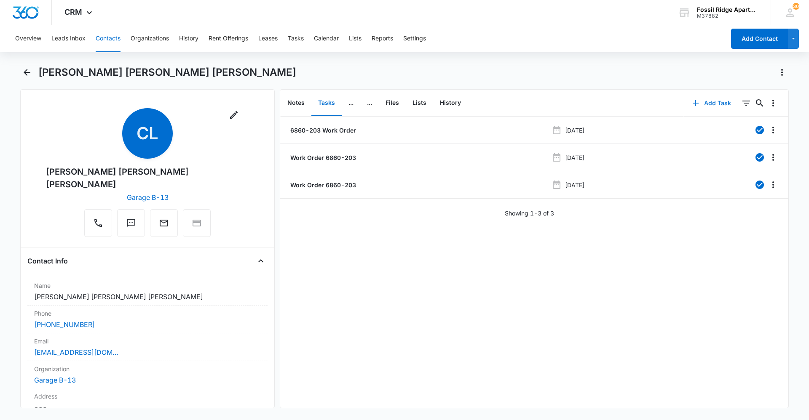
click at [695, 99] on button "Add Task" at bounding box center [712, 103] width 56 height 20
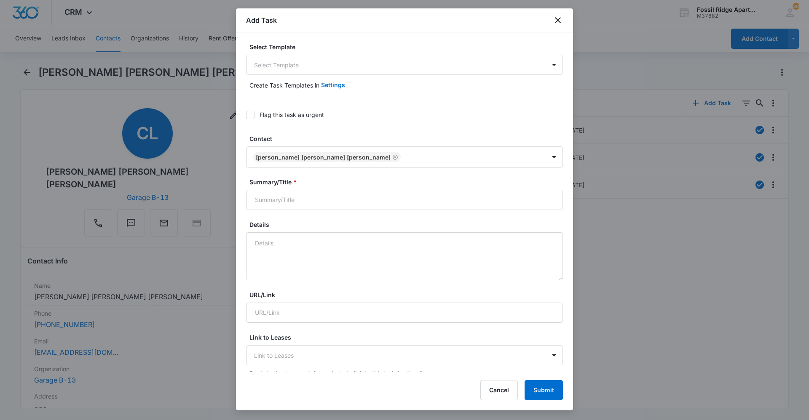
click at [250, 115] on icon at bounding box center [250, 115] width 5 height 4
click at [246, 115] on input "Flag this task as urgent" at bounding box center [246, 115] width 0 height 0
click at [268, 77] on div "Create Task Templates in Settings" at bounding box center [404, 85] width 317 height 20
click at [269, 68] on body "CRM Apps Reputation Websites Forms CRM Email Social Content Ads Intelligence Fi…" at bounding box center [404, 210] width 809 height 420
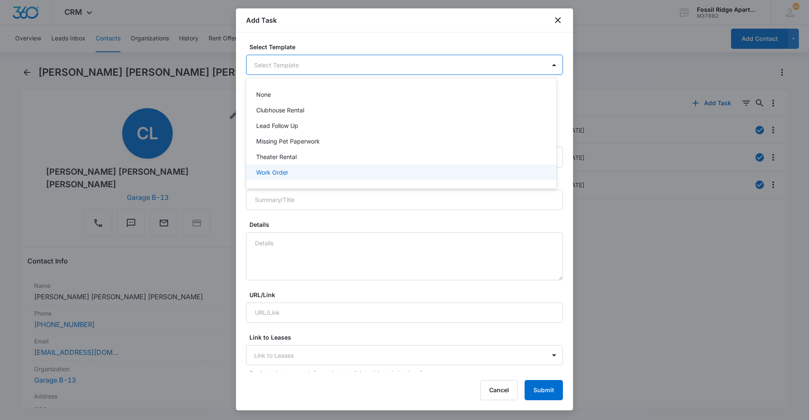
click at [297, 174] on div "Work Order" at bounding box center [400, 172] width 289 height 9
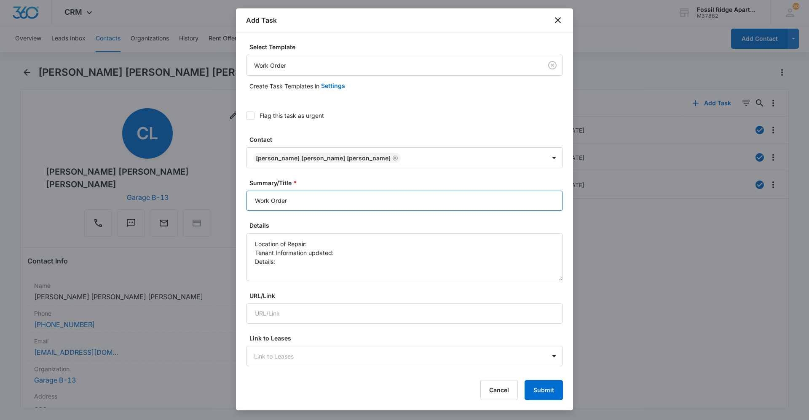
click at [253, 200] on input "Work Order" at bounding box center [404, 201] width 317 height 20
type input "6860-203 Work Order"
click at [321, 238] on textarea "Location of Repair: Tenant Information updated: Details:" at bounding box center [404, 257] width 317 height 48
click at [337, 247] on textarea "Location of Repair: Oven Tenant Information updated: Details:" at bounding box center [404, 257] width 317 height 48
drag, startPoint x: 334, startPoint y: 251, endPoint x: 344, endPoint y: 252, distance: 10.2
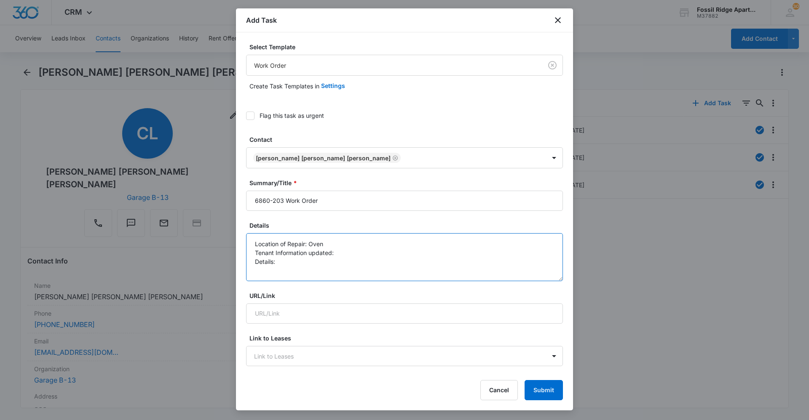
click at [334, 251] on textarea "Location of Repair: Oven Tenant Information updated: Details:" at bounding box center [404, 257] width 317 height 48
drag, startPoint x: 293, startPoint y: 260, endPoint x: 322, endPoint y: 262, distance: 29.5
click at [293, 260] on textarea "Location of Repair: Oven Tenant Information updated: Yes Details:" at bounding box center [404, 257] width 317 height 48
click at [495, 266] on textarea "Location of Repair: Oven Tenant Information updated: Yes Details: Lock mechanis…" at bounding box center [404, 257] width 317 height 48
click at [478, 260] on textarea "Location of Repair: Oven Tenant Information updated: Yes Details: Lock mechanis…" at bounding box center [404, 257] width 317 height 48
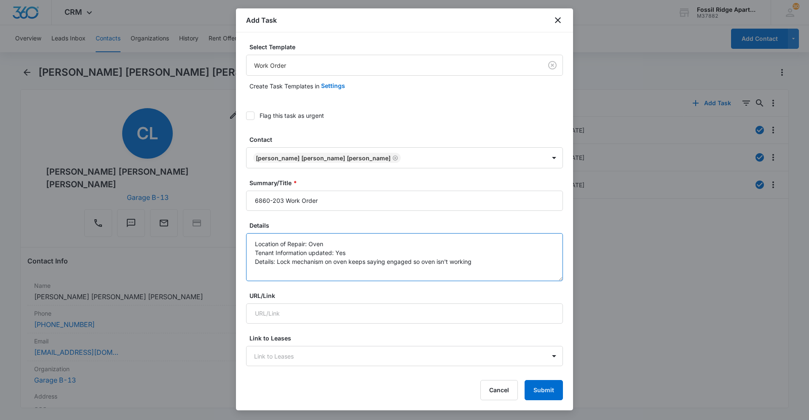
type textarea "Location of Repair: Oven Tenant Information updated: Yes Details: Lock mechanis…"
drag, startPoint x: 474, startPoint y: 27, endPoint x: 478, endPoint y: 40, distance: 14.3
click at [478, 40] on div "Add Task Select Template Work Order Create Task Templates in Settings Flag this…" at bounding box center [404, 209] width 337 height 402
click at [664, 354] on div at bounding box center [404, 210] width 809 height 420
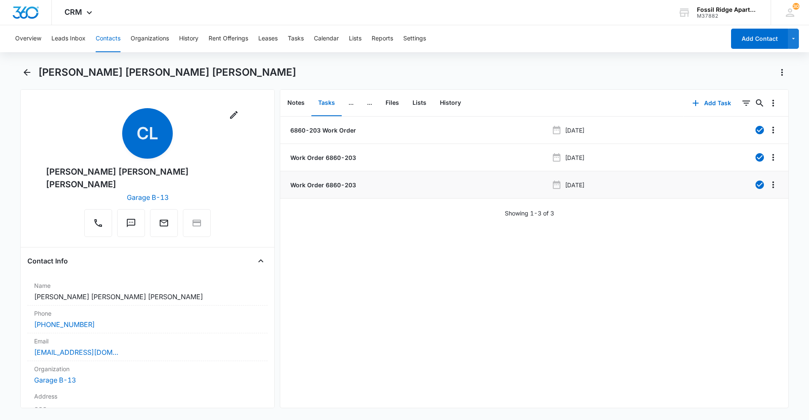
drag, startPoint x: 396, startPoint y: 231, endPoint x: 332, endPoint y: 180, distance: 81.8
click at [396, 231] on div "6860-203 Work Order [DATE] Work Order 6860-203 [DATE] Work Order 6860-203 [DATE…" at bounding box center [534, 262] width 508 height 291
click at [323, 101] on button "Tasks" at bounding box center [326, 103] width 30 height 26
click at [32, 76] on button "Back" at bounding box center [26, 72] width 13 height 13
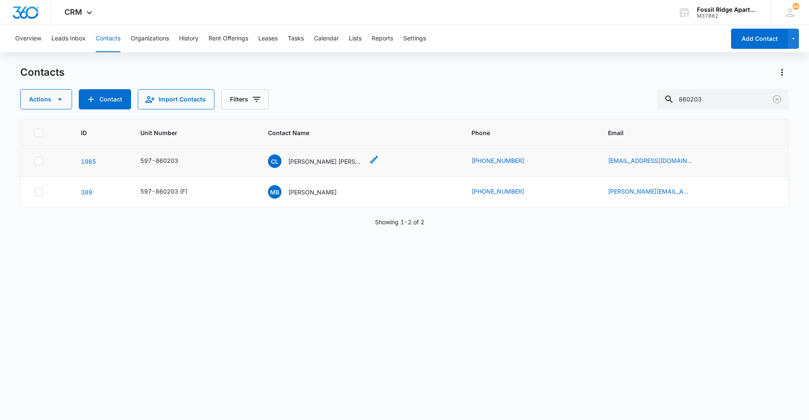
click at [331, 160] on p "[PERSON_NAME] [PERSON_NAME] [PERSON_NAME]" at bounding box center [326, 161] width 76 height 9
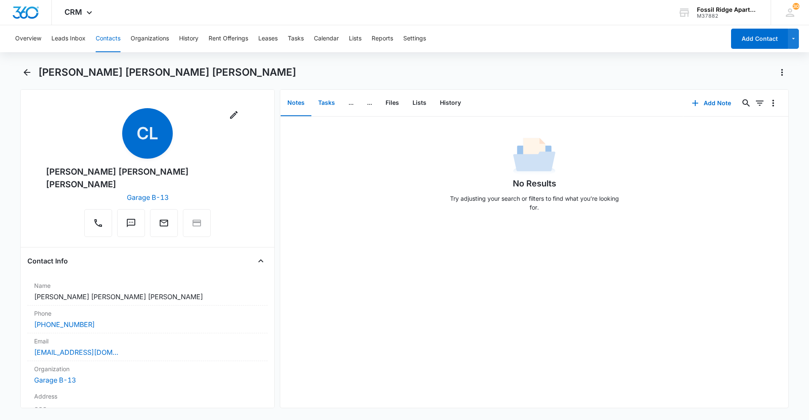
click at [330, 103] on button "Tasks" at bounding box center [326, 103] width 30 height 26
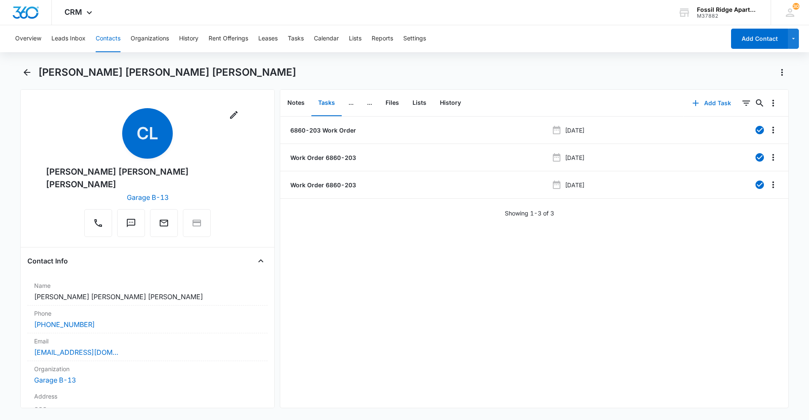
click at [710, 104] on button "Add Task" at bounding box center [712, 103] width 56 height 20
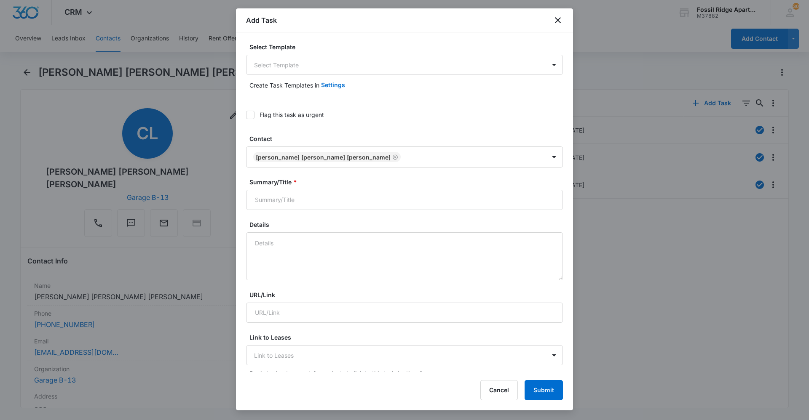
click at [323, 46] on label "Select Template" at bounding box center [407, 47] width 317 height 9
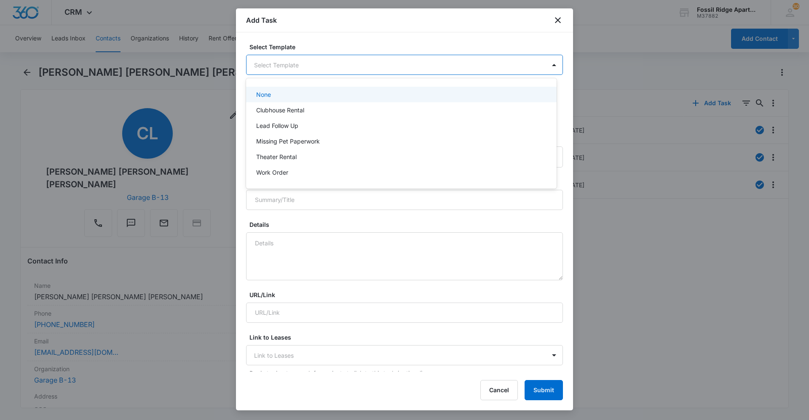
click at [333, 58] on body "CRM Apps Reputation Websites Forms CRM Email Social Content Ads Intelligence Fi…" at bounding box center [404, 210] width 809 height 420
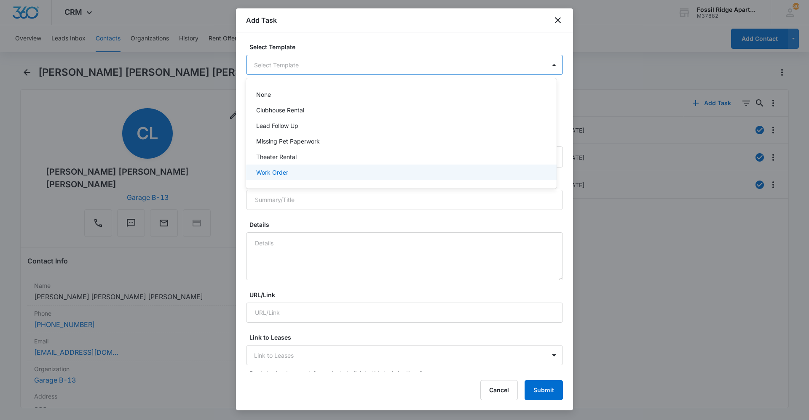
click at [295, 170] on div "Work Order" at bounding box center [400, 172] width 289 height 9
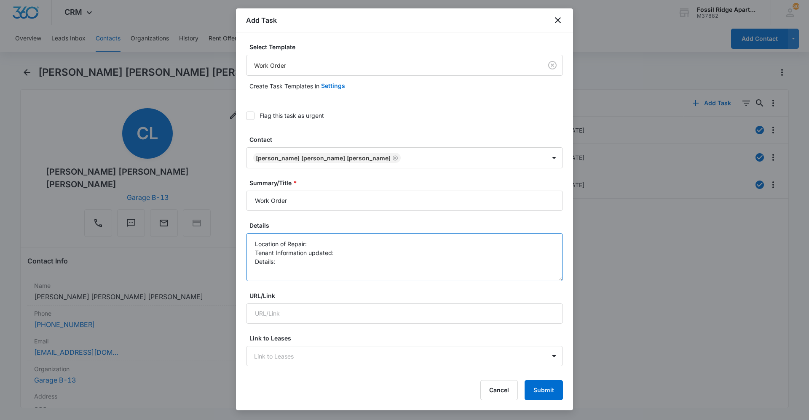
click at [313, 242] on textarea "Location of Repair: Tenant Information updated: Details:" at bounding box center [404, 257] width 317 height 48
type textarea "Location of Repair: Oven Tenant Information updated: Details:"
click at [561, 21] on icon "close" at bounding box center [558, 20] width 10 height 10
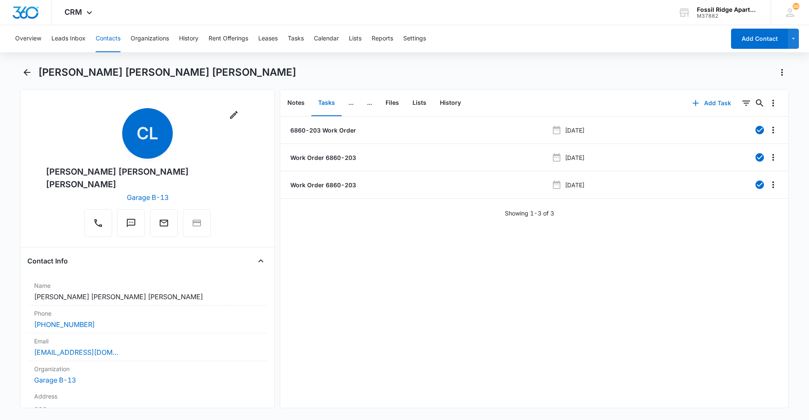
click at [699, 102] on button "Add Task" at bounding box center [712, 103] width 56 height 20
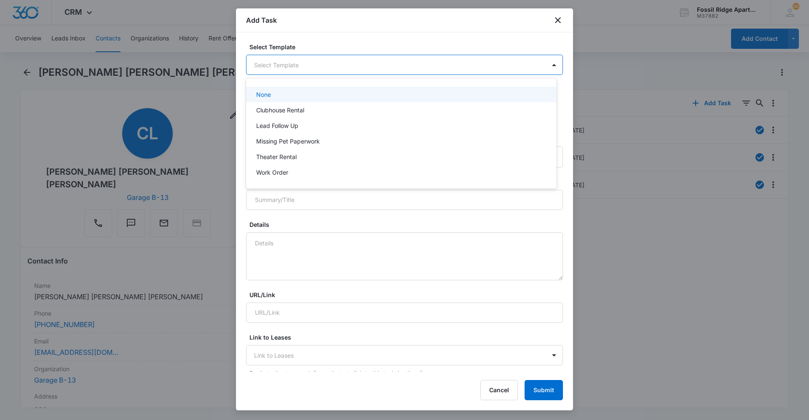
click at [307, 64] on body "CRM Apps Reputation Websites Forms CRM Email Social Content Ads Intelligence Fi…" at bounding box center [404, 210] width 809 height 420
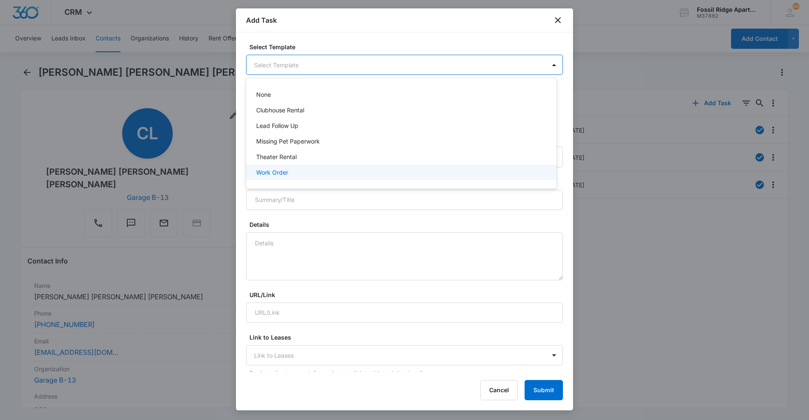
click at [288, 172] on p "Work Order" at bounding box center [272, 172] width 32 height 9
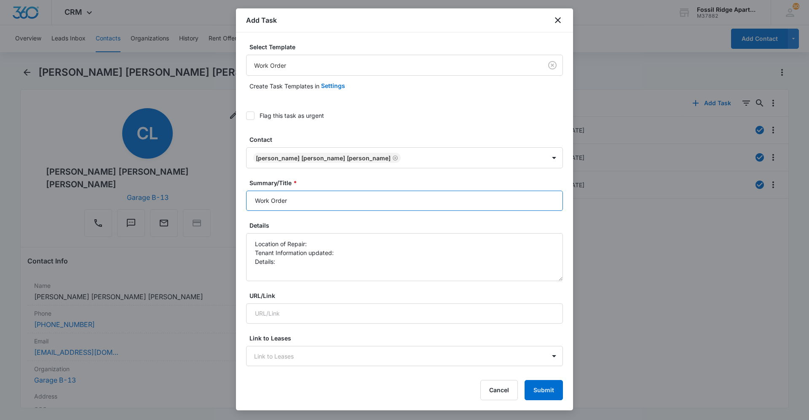
click at [251, 200] on input "Work Order" at bounding box center [404, 201] width 317 height 20
type input "6860-203 Work Order"
click at [323, 244] on textarea "Location of Repair: Tenant Information updated: Details:" at bounding box center [404, 257] width 317 height 48
click at [350, 254] on textarea "Location of Repair: Oven Tenant Information updated: Details:" at bounding box center [404, 257] width 317 height 48
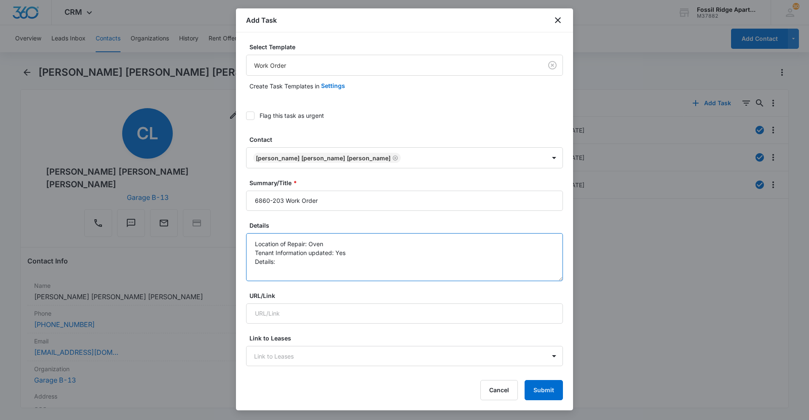
drag, startPoint x: 276, startPoint y: 254, endPoint x: 299, endPoint y: 264, distance: 25.1
click at [276, 254] on textarea "Location of Repair: Oven Tenant Information updated: Yes Details:" at bounding box center [404, 257] width 317 height 48
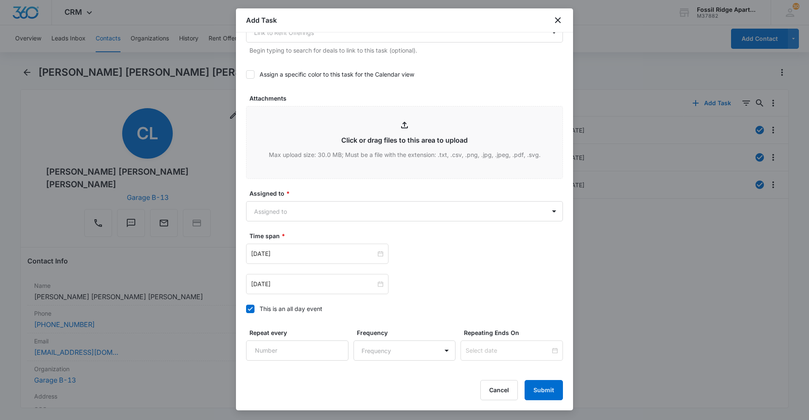
scroll to position [379, 0]
type textarea "Location of Repair: Oven Tenant Information updated: Yes Details: Oven is not w…"
click at [282, 207] on body "CRM Apps Reputation Websites Forms CRM Email Social Content Ads Intelligence Fi…" at bounding box center [404, 210] width 809 height 420
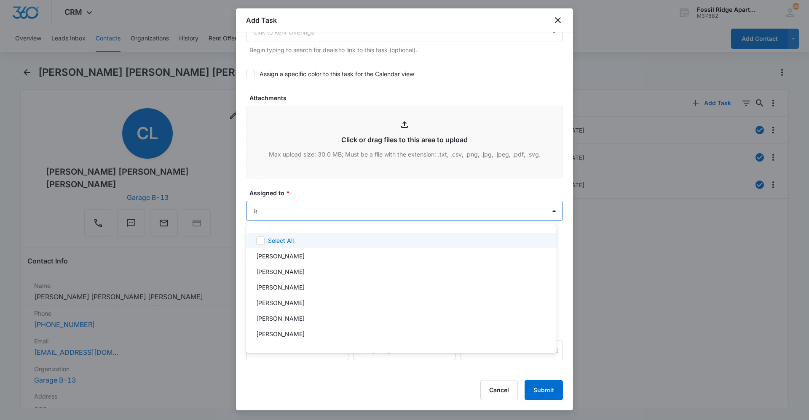
type input "[PERSON_NAME]"
click at [302, 242] on div "[PERSON_NAME]" at bounding box center [400, 240] width 289 height 9
drag, startPoint x: 298, startPoint y: 187, endPoint x: 334, endPoint y: 227, distance: 53.9
click at [298, 187] on div at bounding box center [404, 210] width 809 height 420
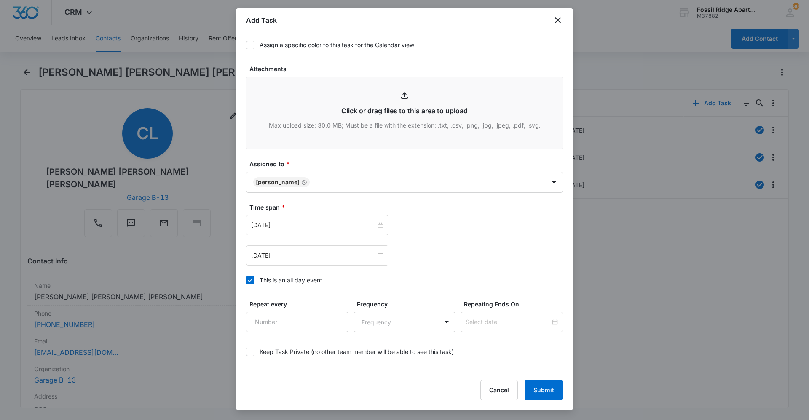
scroll to position [421, 0]
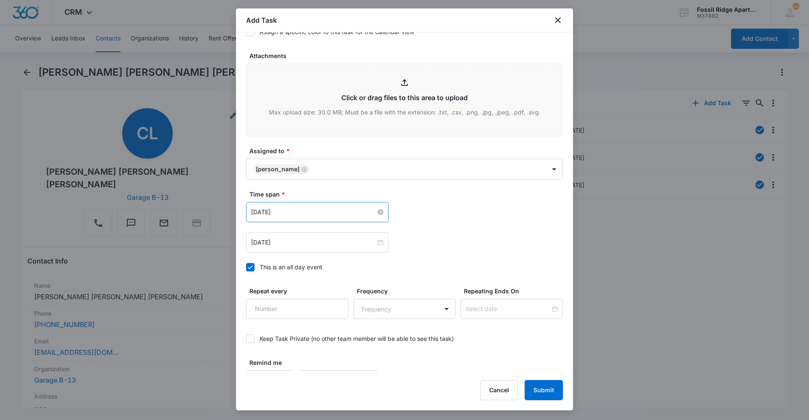
click at [377, 216] on div "[DATE]" at bounding box center [317, 212] width 132 height 9
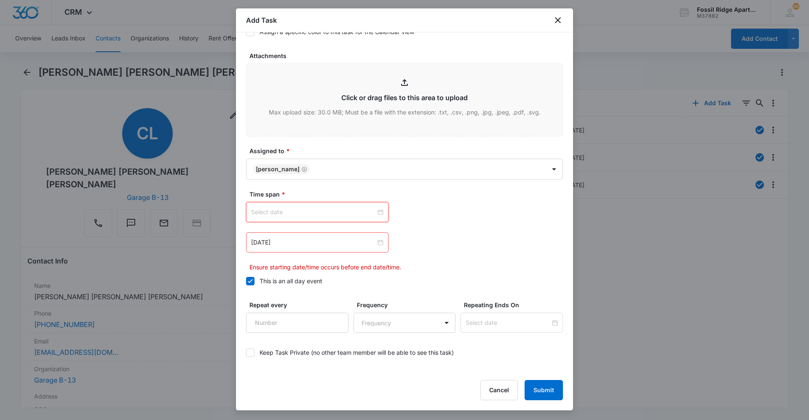
click at [377, 211] on div at bounding box center [317, 212] width 132 height 9
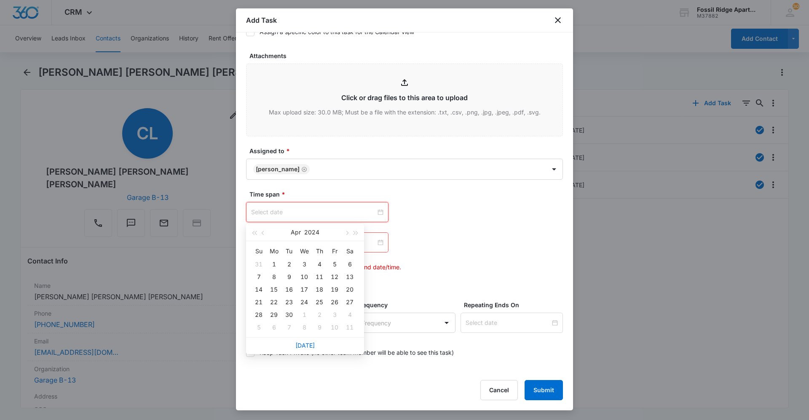
type input "[DATE]"
click at [309, 345] on link "[DATE]" at bounding box center [304, 345] width 19 height 7
type input "[DATE]"
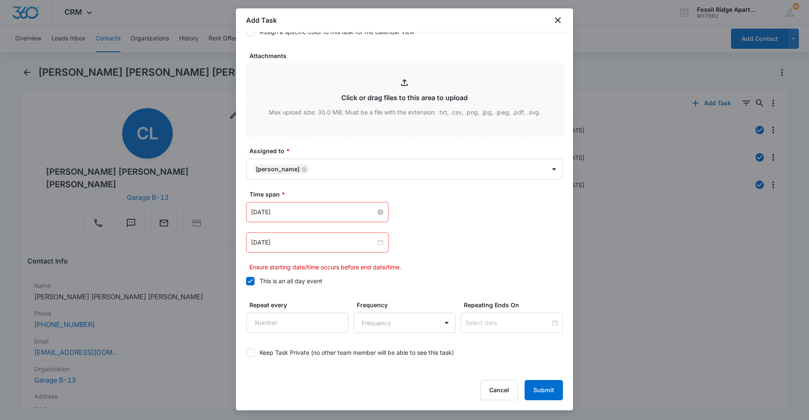
click at [381, 241] on div "[DATE]" at bounding box center [317, 242] width 142 height 20
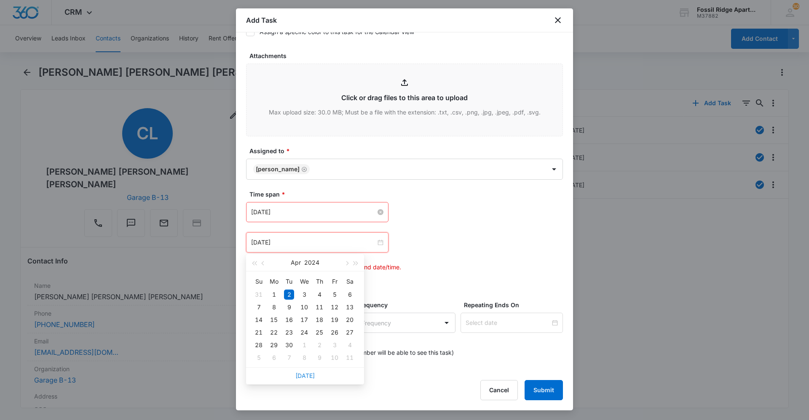
click at [307, 375] on link "[DATE]" at bounding box center [304, 375] width 19 height 7
type input "[DATE]"
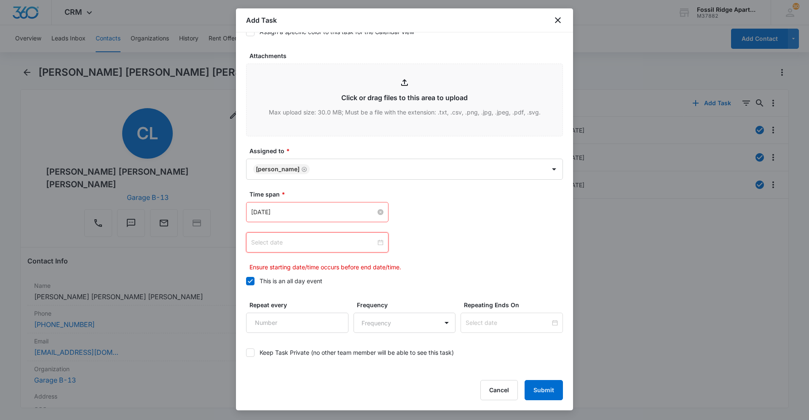
click at [375, 243] on div at bounding box center [317, 242] width 132 height 9
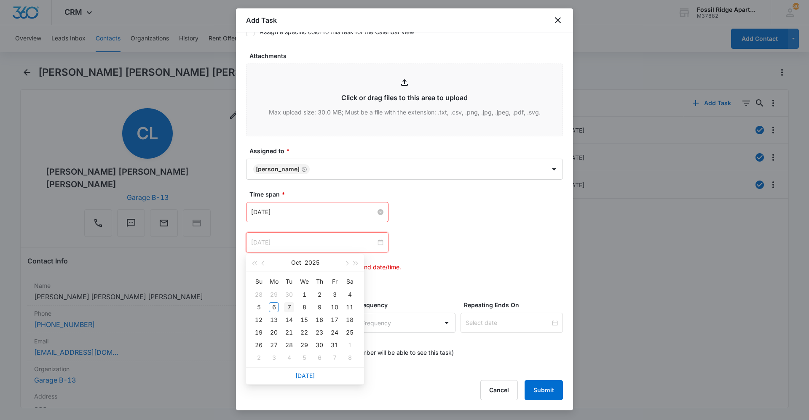
type input "[DATE]"
click at [290, 307] on div "7" at bounding box center [289, 307] width 10 height 10
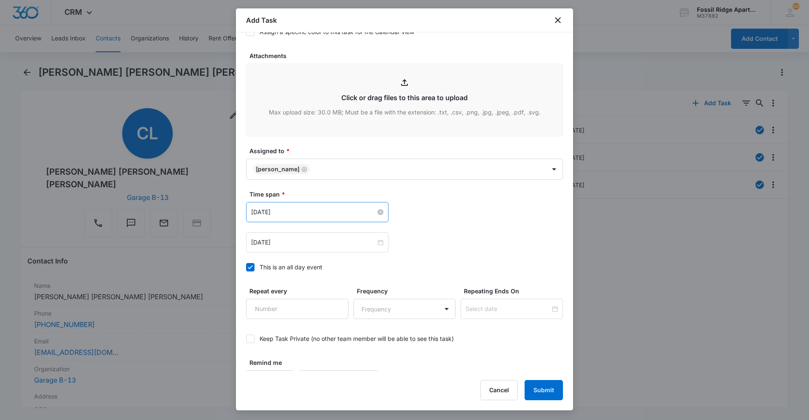
click at [423, 197] on label "Time span *" at bounding box center [407, 194] width 317 height 9
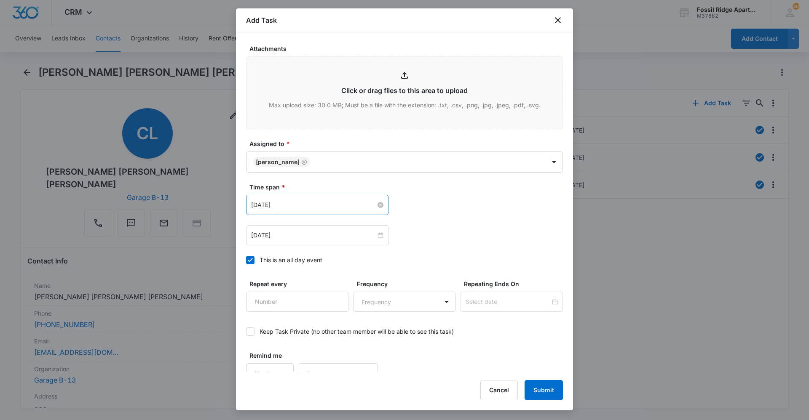
scroll to position [440, 0]
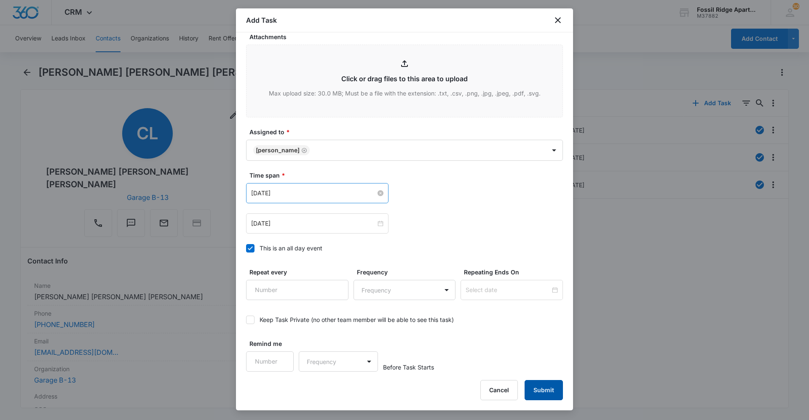
click at [547, 391] on button "Submit" at bounding box center [543, 390] width 38 height 20
